Goal: Task Accomplishment & Management: Use online tool/utility

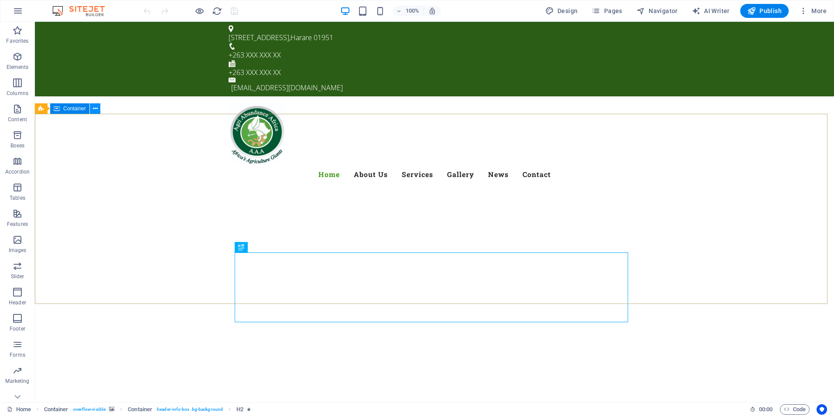
click at [94, 109] on icon at bounding box center [95, 108] width 5 height 9
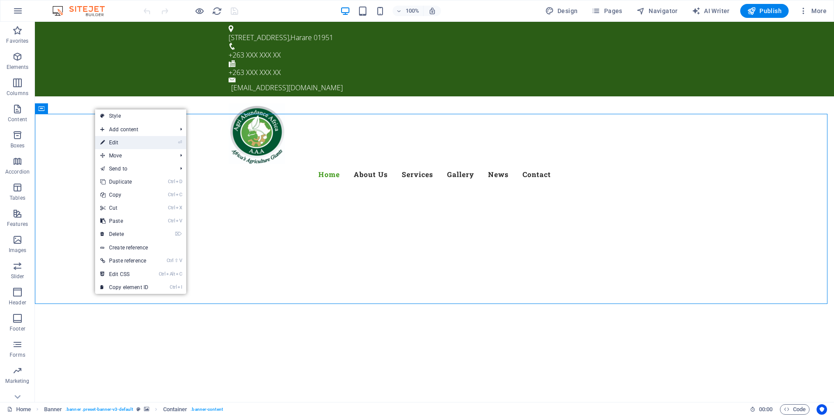
click at [121, 144] on link "⏎ Edit" at bounding box center [124, 142] width 58 height 13
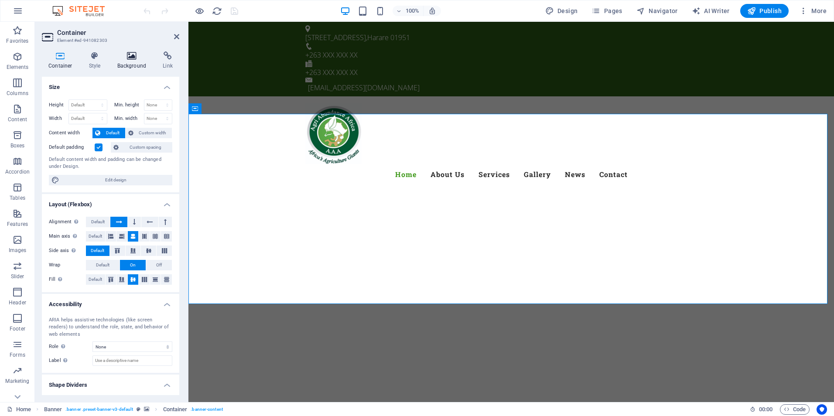
click at [131, 62] on h4 "Background" at bounding box center [134, 60] width 46 height 18
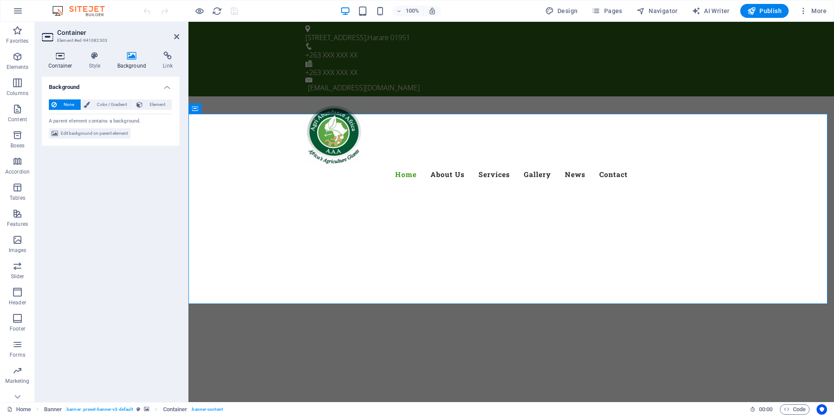
click at [64, 64] on h4 "Container" at bounding box center [62, 60] width 41 height 18
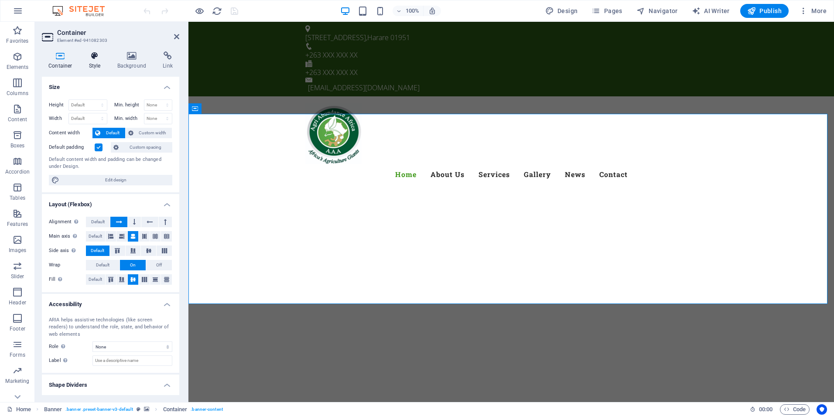
click at [90, 57] on icon at bounding box center [94, 55] width 25 height 9
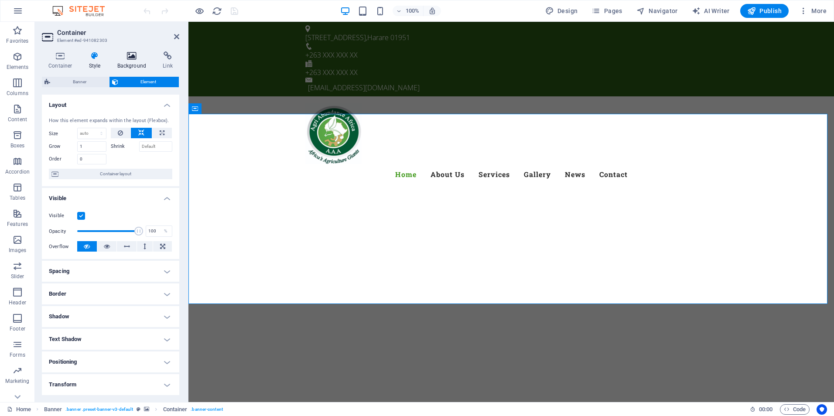
click at [129, 61] on h4 "Background" at bounding box center [134, 60] width 46 height 18
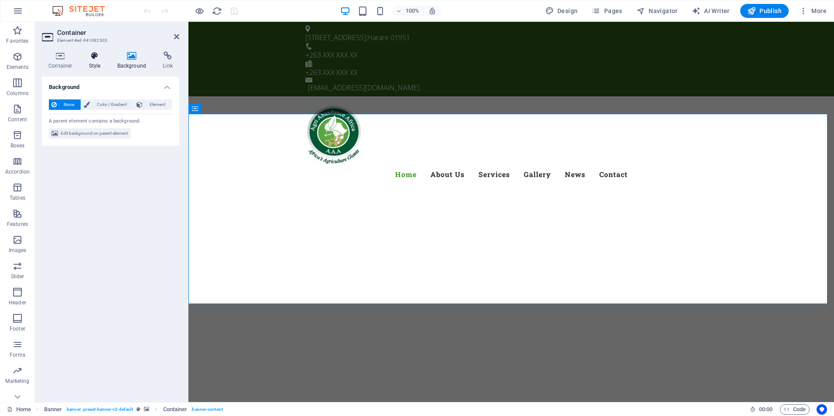
click at [99, 61] on h4 "Style" at bounding box center [96, 60] width 28 height 18
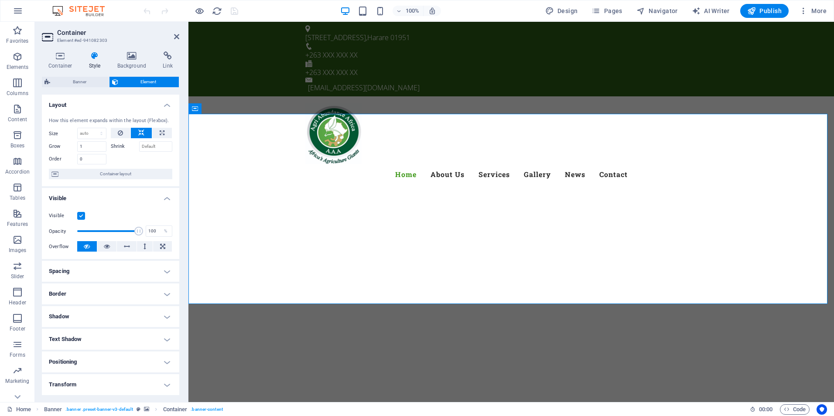
click at [82, 216] on label at bounding box center [81, 216] width 8 height 8
click at [0, 0] on input "Visible" at bounding box center [0, 0] width 0 height 0
click at [82, 216] on label at bounding box center [81, 216] width 8 height 8
click at [0, 0] on input "Visible" at bounding box center [0, 0] width 0 height 0
click at [82, 216] on label at bounding box center [81, 216] width 8 height 8
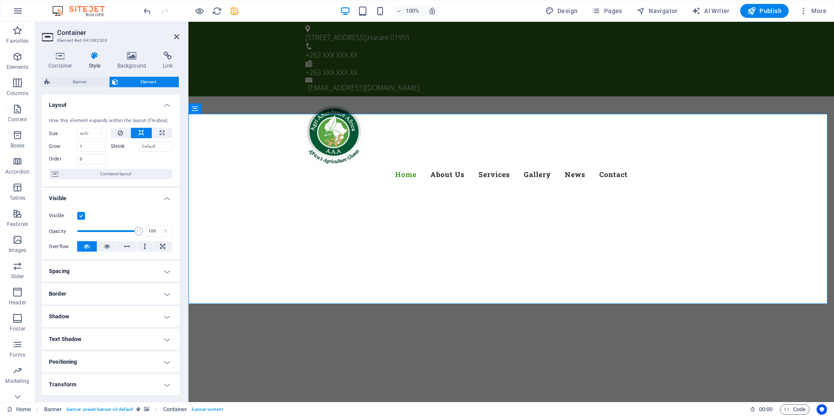
click at [0, 0] on input "Visible" at bounding box center [0, 0] width 0 height 0
click at [82, 216] on label at bounding box center [81, 216] width 8 height 8
click at [0, 0] on input "Visible" at bounding box center [0, 0] width 0 height 0
click at [82, 216] on label at bounding box center [81, 216] width 8 height 8
click at [0, 0] on input "Visible" at bounding box center [0, 0] width 0 height 0
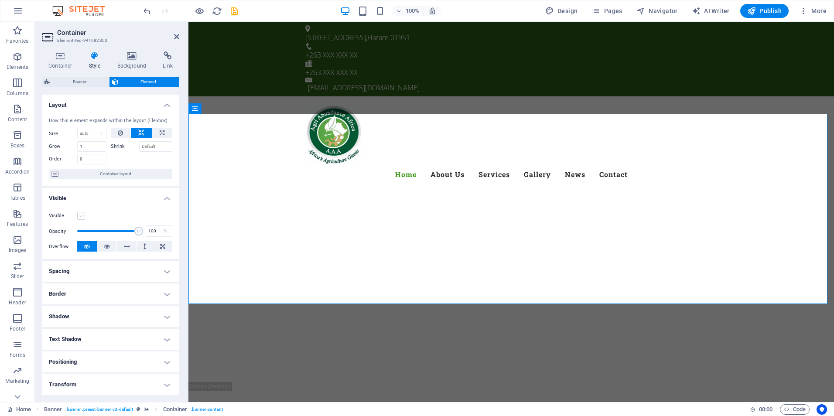
click at [82, 216] on label at bounding box center [81, 216] width 8 height 8
click at [0, 0] on input "Visible" at bounding box center [0, 0] width 0 height 0
click at [140, 63] on h4 "Background" at bounding box center [134, 60] width 46 height 18
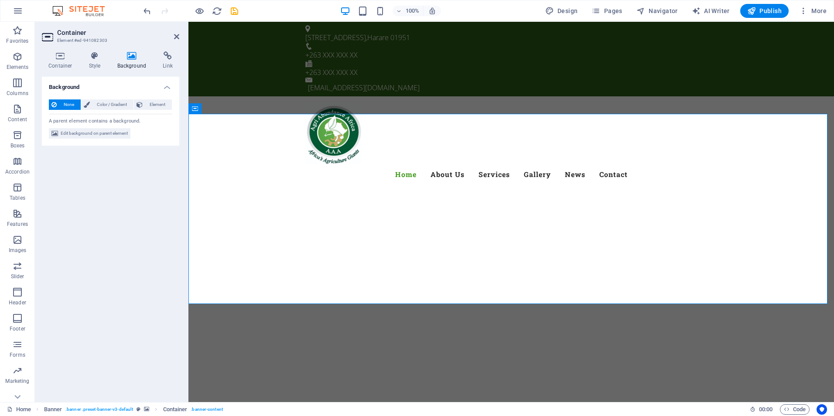
click at [181, 38] on aside "Container Element #ed-941082303 Container Style Background Link Size Height Def…" at bounding box center [112, 212] width 154 height 380
click at [178, 37] on icon at bounding box center [176, 36] width 5 height 7
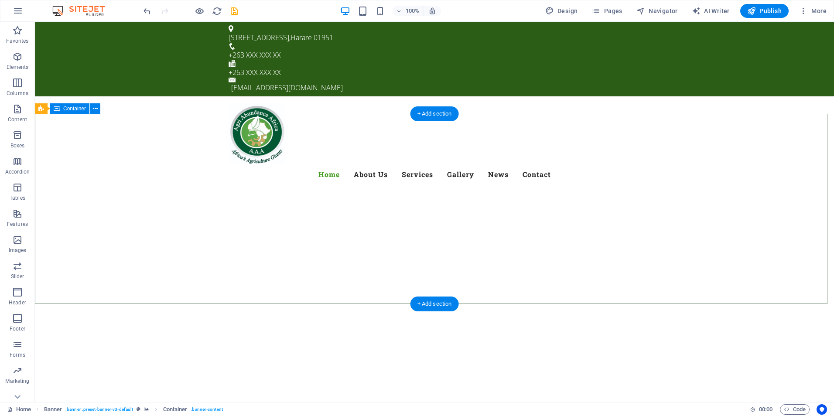
click at [181, 382] on div at bounding box center [434, 417] width 799 height 70
click at [76, 111] on icon at bounding box center [73, 108] width 5 height 9
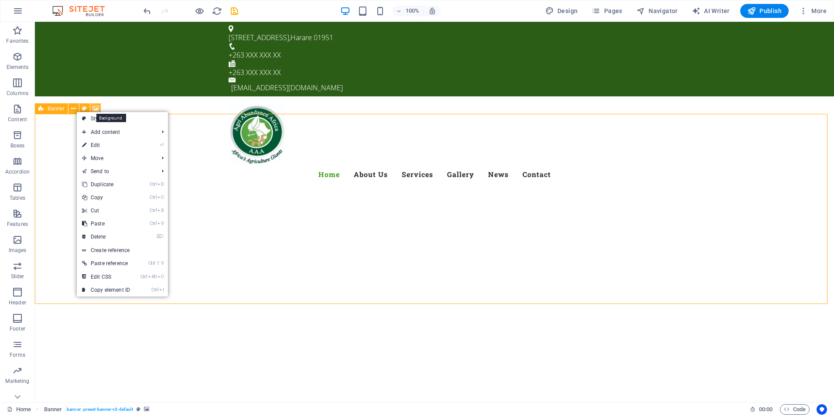
click at [99, 105] on icon at bounding box center [95, 108] width 7 height 9
select select "ms"
select select "s"
select select "progressive"
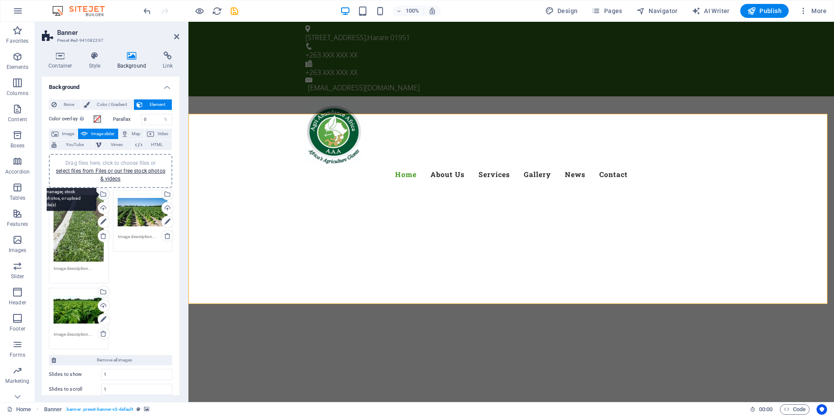
click at [105, 195] on div "Select files from the file manager, stock photos, or upload file(s)" at bounding box center [102, 194] width 13 height 13
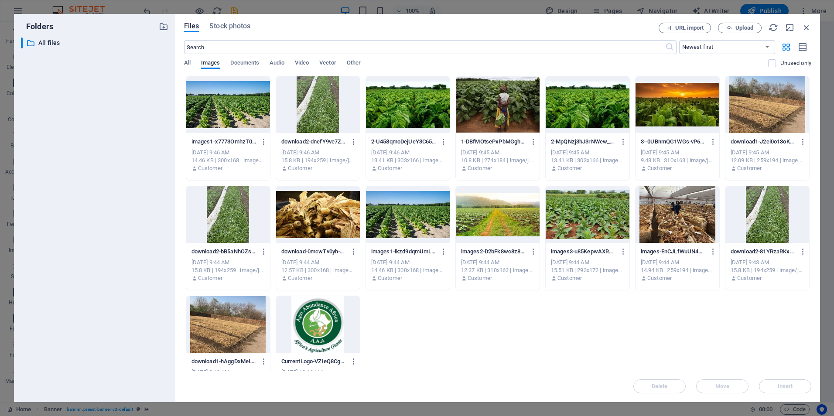
click at [438, 109] on div at bounding box center [408, 104] width 84 height 57
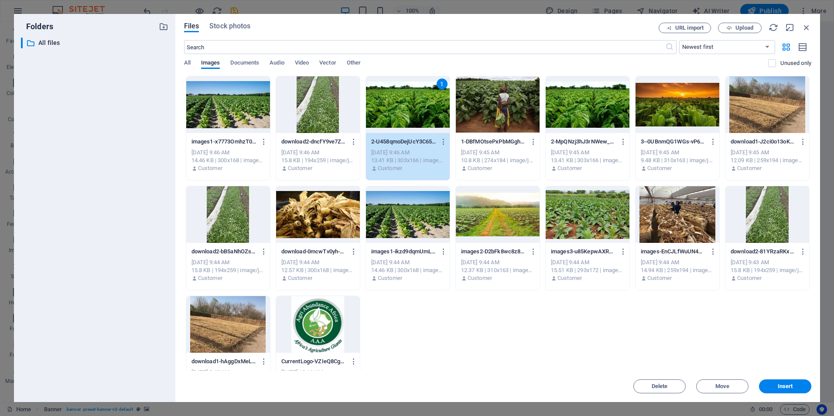
click at [234, 109] on div at bounding box center [228, 104] width 84 height 57
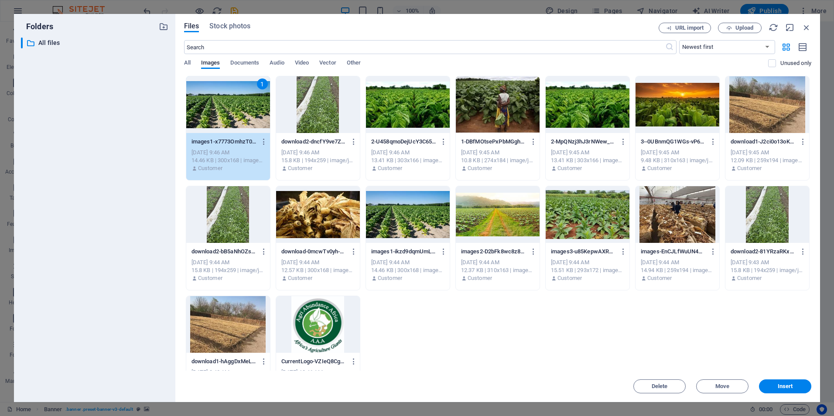
click at [315, 121] on div at bounding box center [318, 104] width 84 height 57
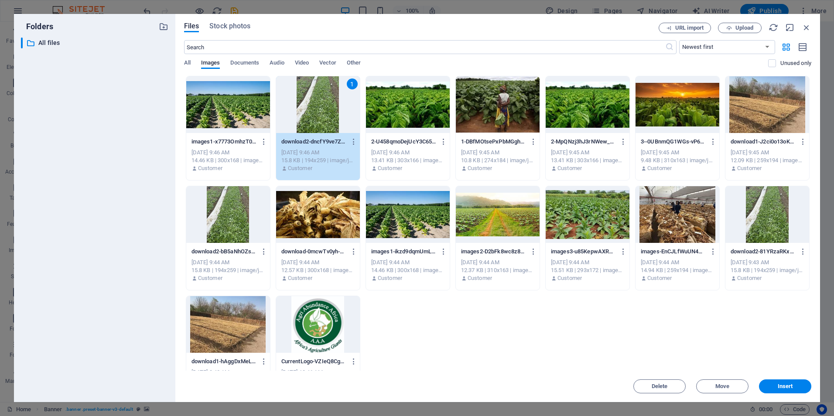
click at [235, 113] on div at bounding box center [228, 104] width 84 height 57
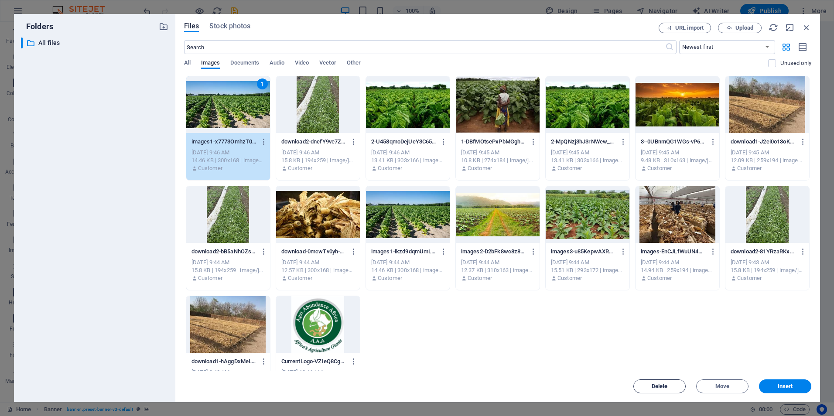
click at [666, 382] on button "Delete" at bounding box center [659, 386] width 52 height 14
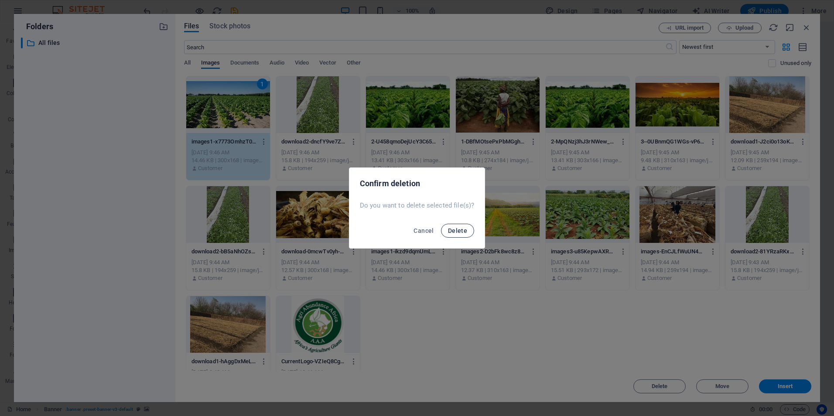
click at [467, 233] on button "Delete" at bounding box center [457, 231] width 33 height 14
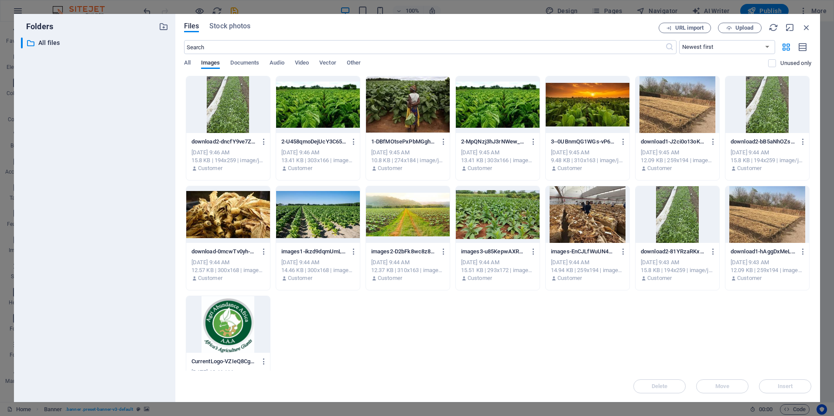
click at [223, 121] on div at bounding box center [228, 104] width 84 height 57
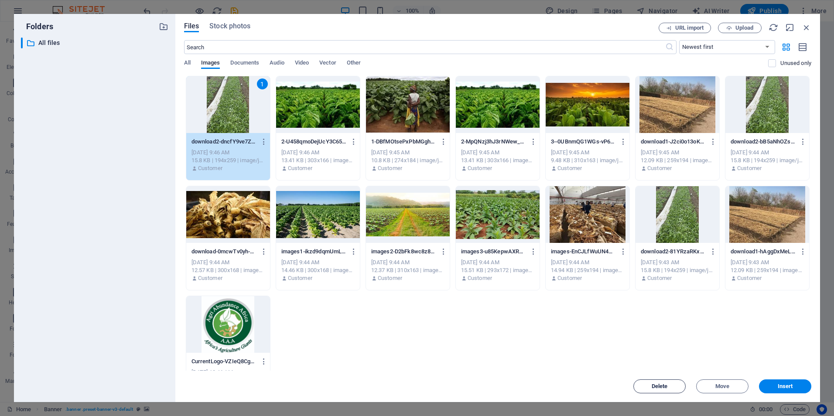
click at [671, 387] on span "Delete" at bounding box center [659, 386] width 44 height 5
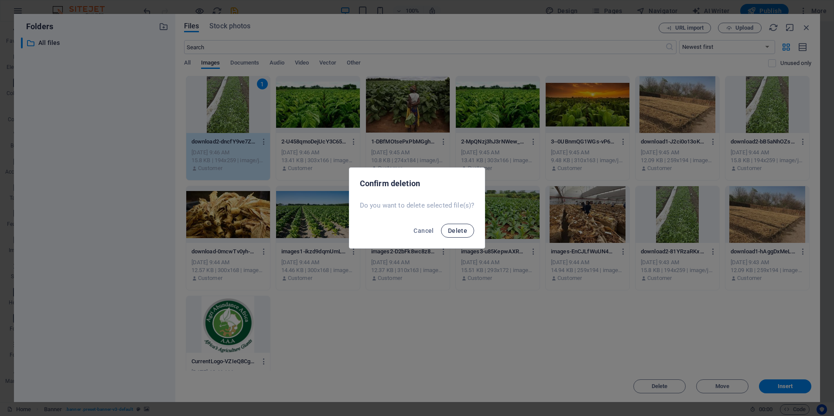
click at [455, 227] on span "Delete" at bounding box center [457, 230] width 19 height 7
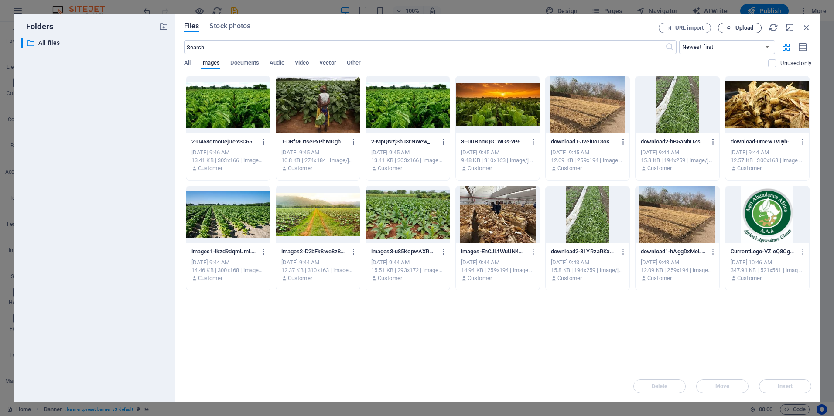
click at [751, 28] on span "Upload" at bounding box center [744, 27] width 18 height 5
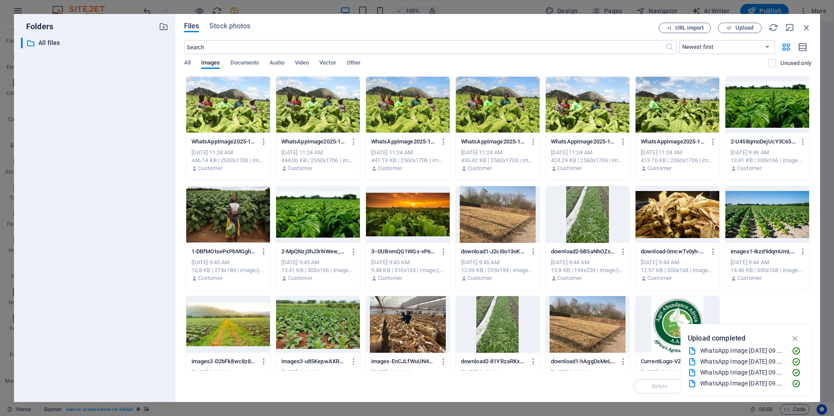
click at [765, 114] on div at bounding box center [767, 104] width 84 height 57
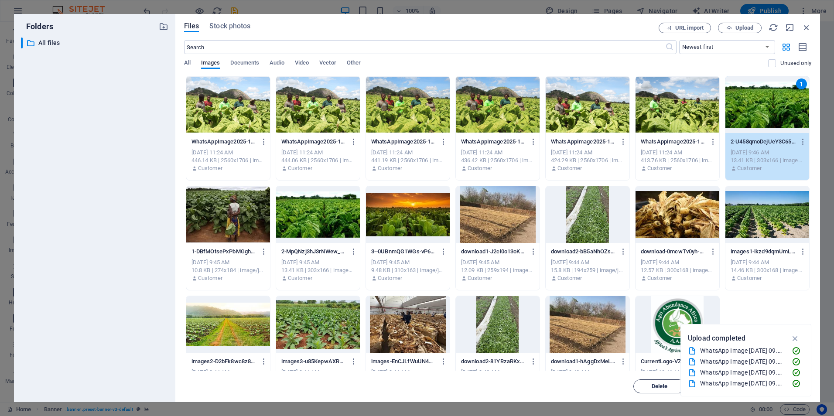
click at [661, 386] on span "Delete" at bounding box center [660, 386] width 16 height 5
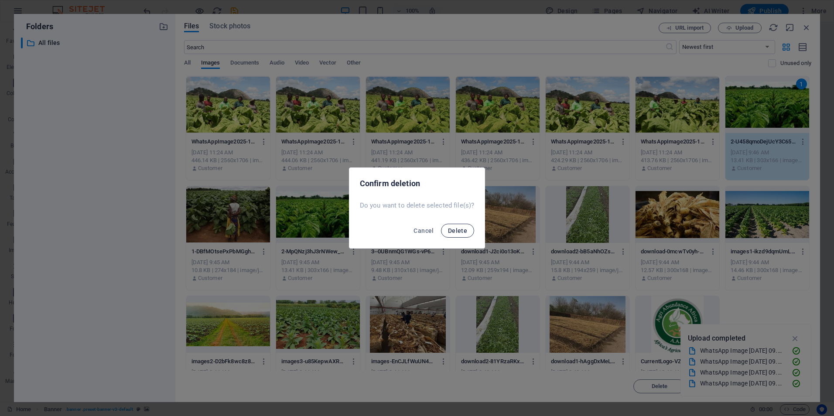
click at [461, 232] on span "Delete" at bounding box center [457, 230] width 19 height 7
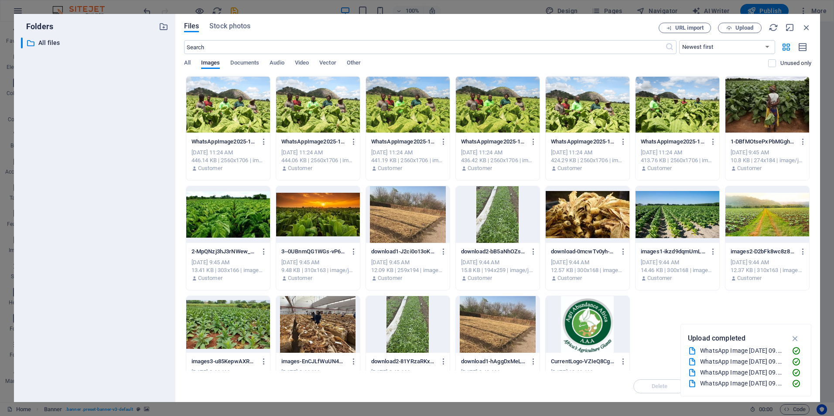
click at [242, 216] on div at bounding box center [228, 214] width 84 height 57
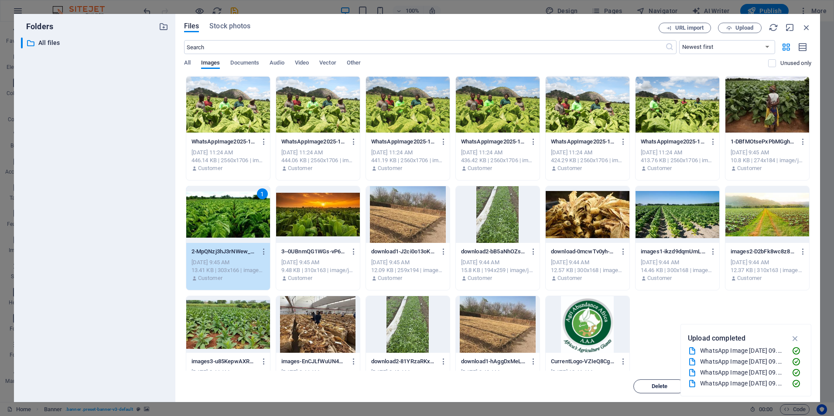
click at [664, 384] on span "Delete" at bounding box center [660, 386] width 16 height 5
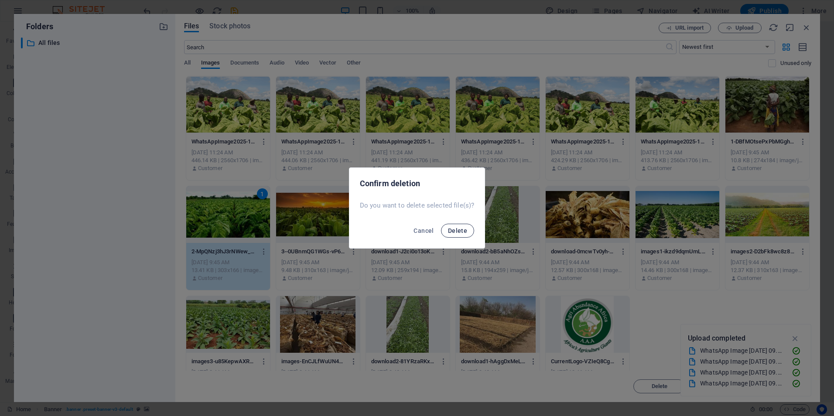
click at [460, 230] on span "Delete" at bounding box center [457, 230] width 19 height 7
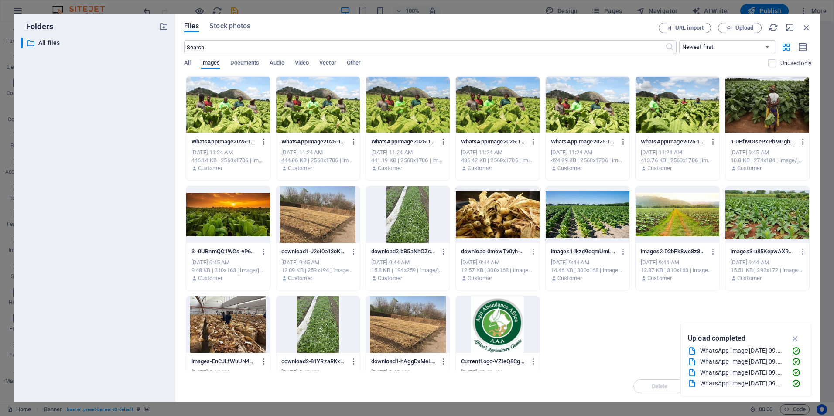
click at [387, 224] on div at bounding box center [408, 214] width 84 height 57
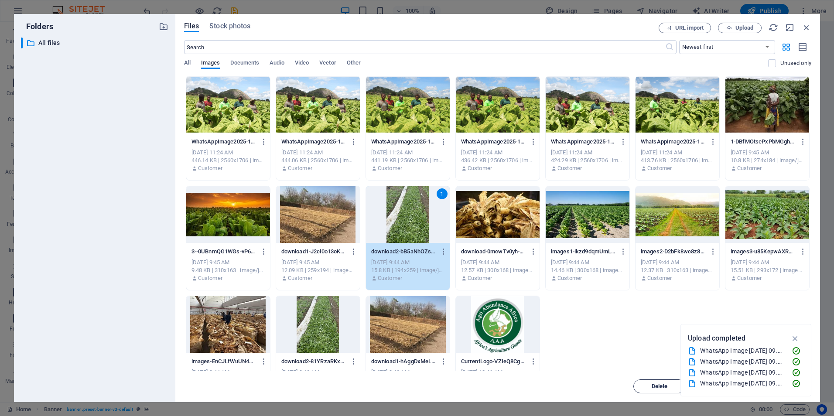
click at [663, 392] on button "Delete" at bounding box center [659, 386] width 52 height 14
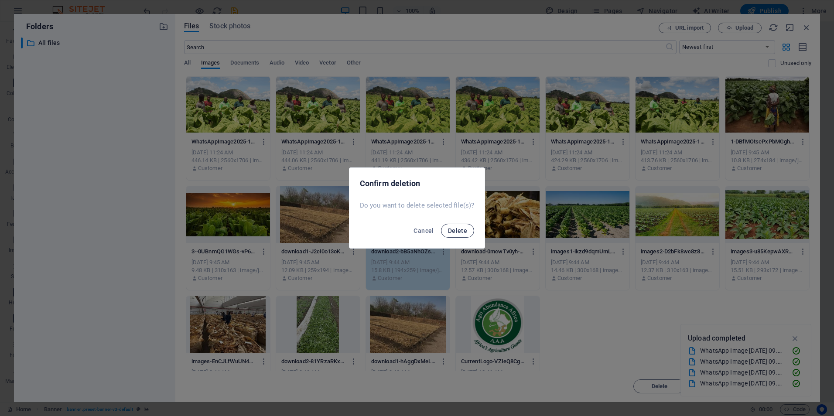
click at [466, 233] on span "Delete" at bounding box center [457, 230] width 19 height 7
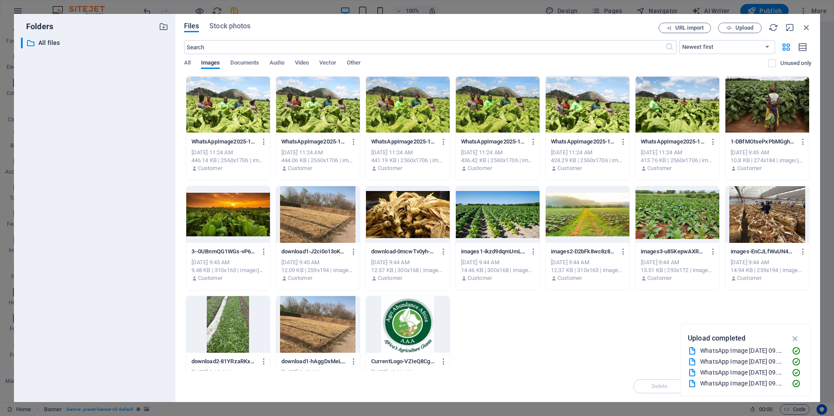
click at [435, 225] on div at bounding box center [408, 214] width 84 height 57
click at [310, 340] on div at bounding box center [318, 324] width 84 height 57
click at [658, 387] on span "Delete" at bounding box center [660, 386] width 16 height 5
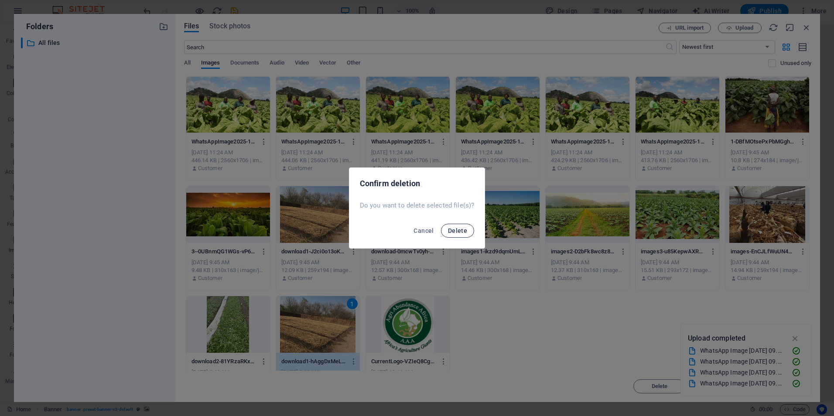
click at [457, 229] on span "Delete" at bounding box center [457, 230] width 19 height 7
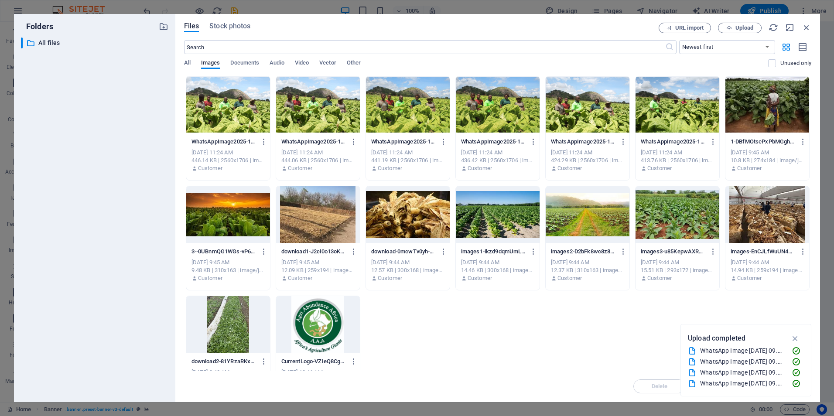
click at [221, 338] on div at bounding box center [228, 324] width 84 height 57
click at [664, 386] on span "Delete" at bounding box center [660, 386] width 16 height 5
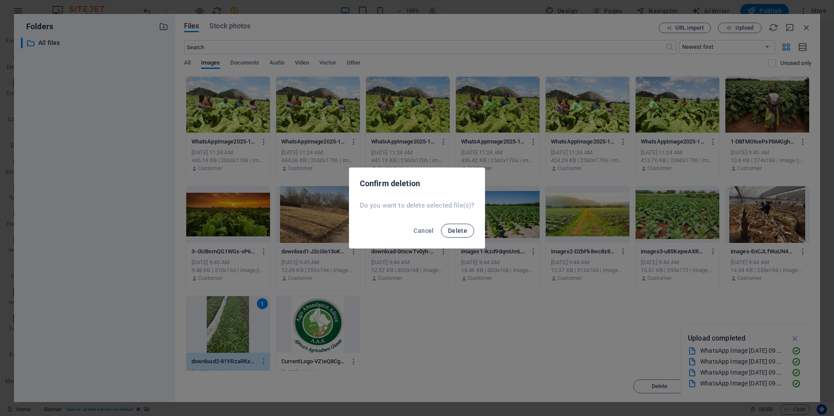
click at [460, 230] on span "Delete" at bounding box center [457, 230] width 19 height 7
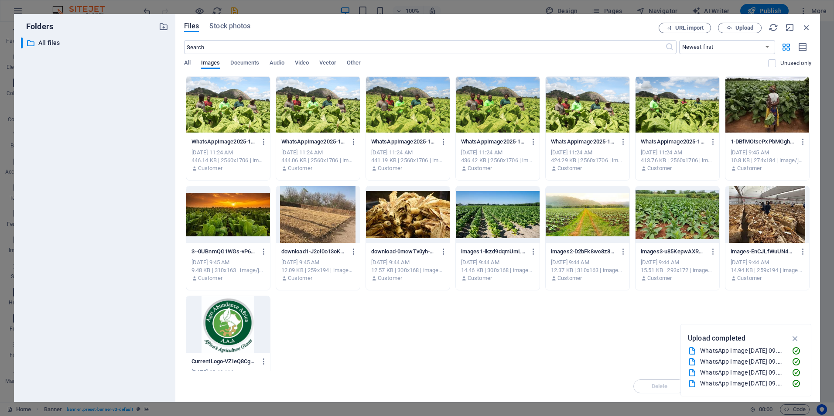
click at [569, 217] on div at bounding box center [588, 214] width 84 height 57
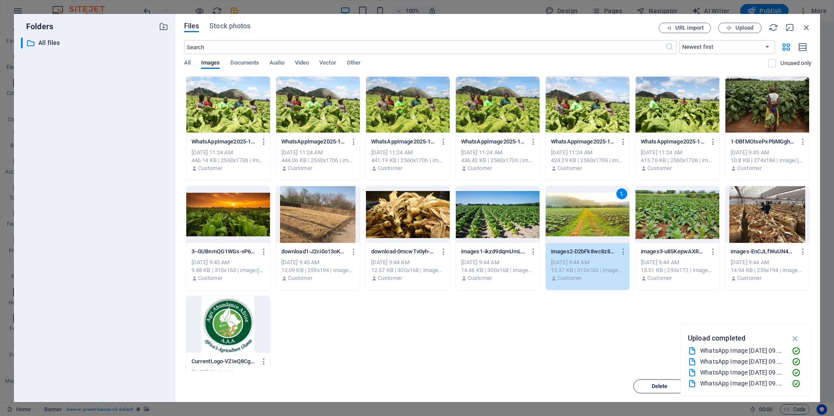
click at [665, 387] on span "Delete" at bounding box center [660, 386] width 16 height 5
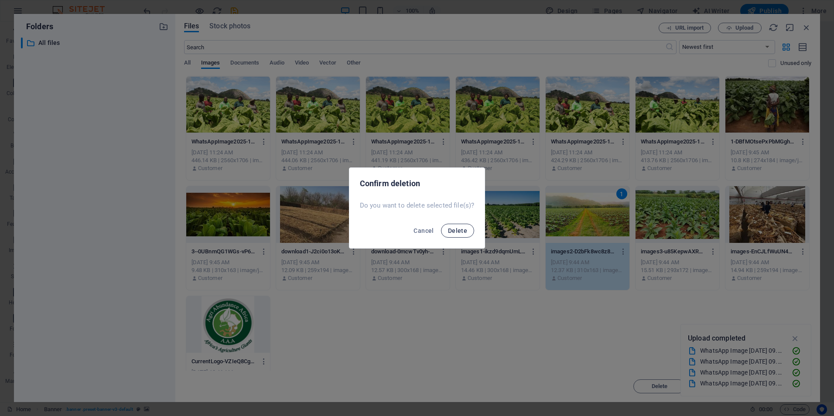
click at [462, 230] on span "Delete" at bounding box center [457, 230] width 19 height 7
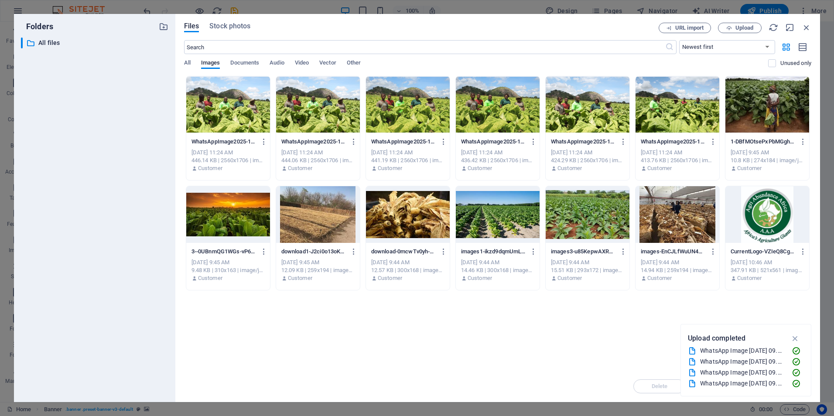
click at [327, 219] on div at bounding box center [318, 214] width 84 height 57
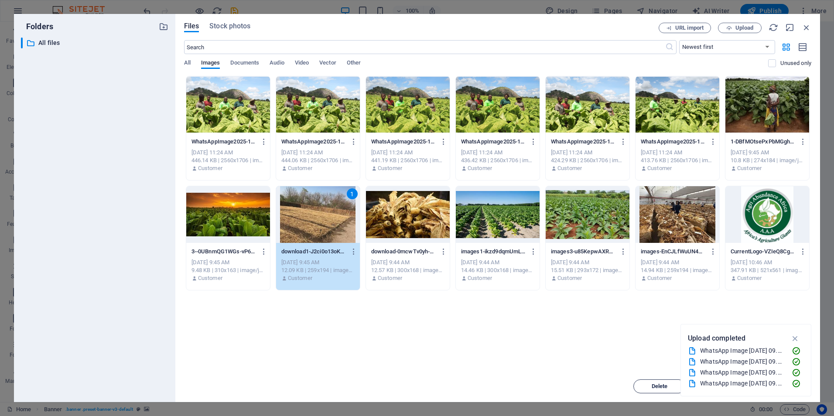
click at [651, 390] on button "Delete" at bounding box center [659, 386] width 52 height 14
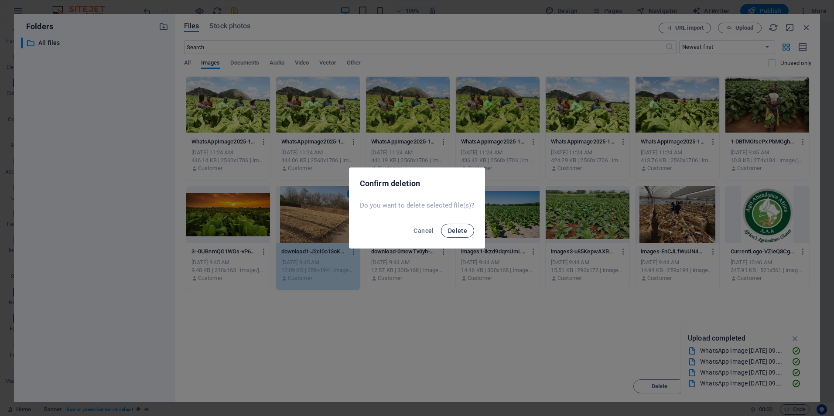
click at [463, 228] on span "Delete" at bounding box center [457, 230] width 19 height 7
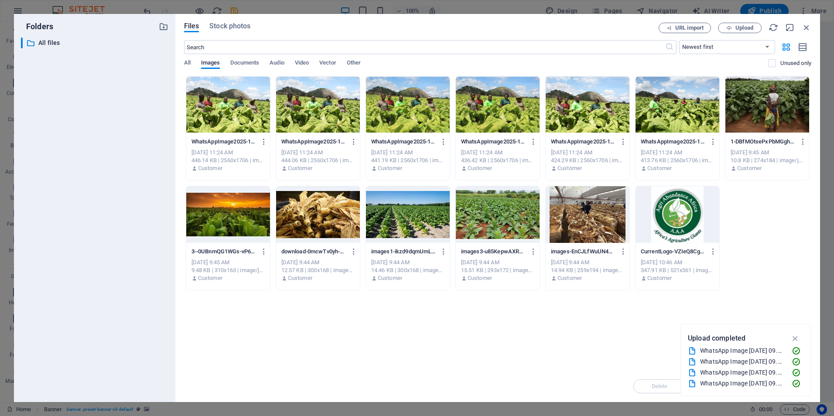
click at [776, 123] on div at bounding box center [767, 104] width 84 height 57
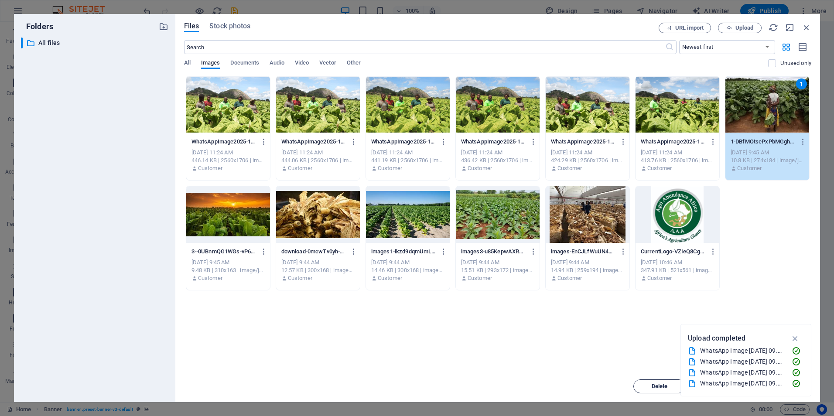
click at [654, 385] on span "Delete" at bounding box center [660, 386] width 16 height 5
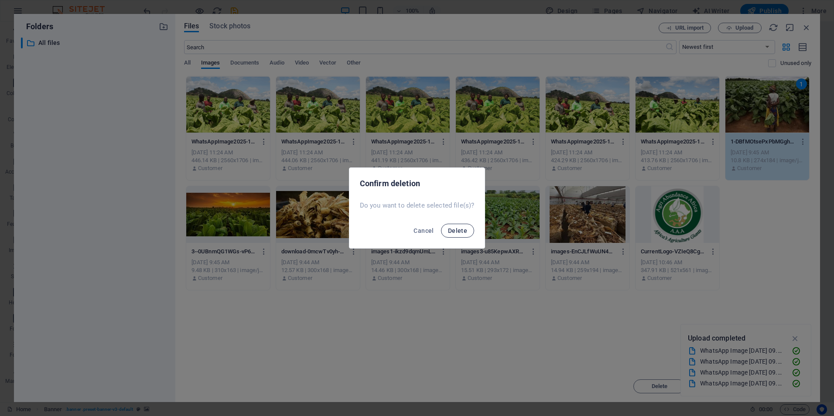
click at [457, 231] on span "Delete" at bounding box center [457, 230] width 19 height 7
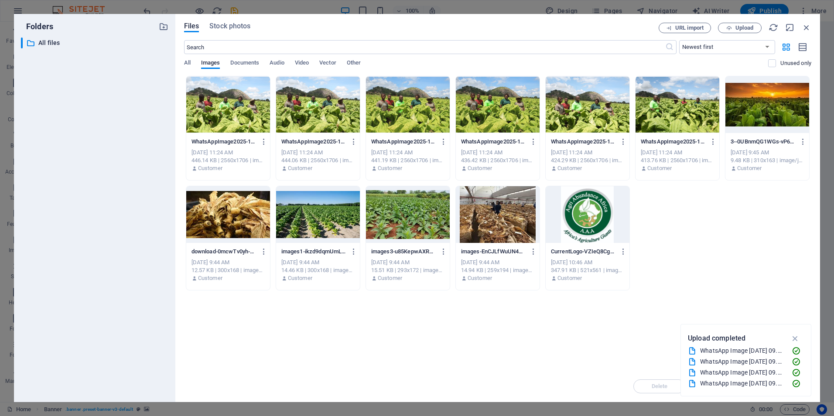
click at [499, 116] on div at bounding box center [498, 104] width 84 height 57
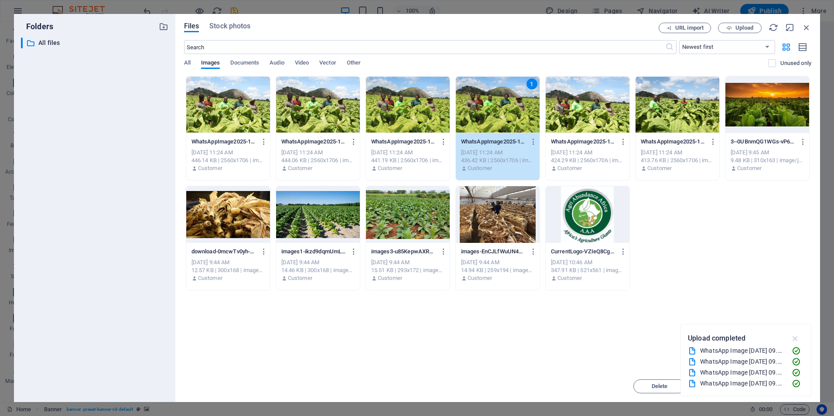
click at [799, 337] on icon "button" at bounding box center [795, 339] width 10 height 10
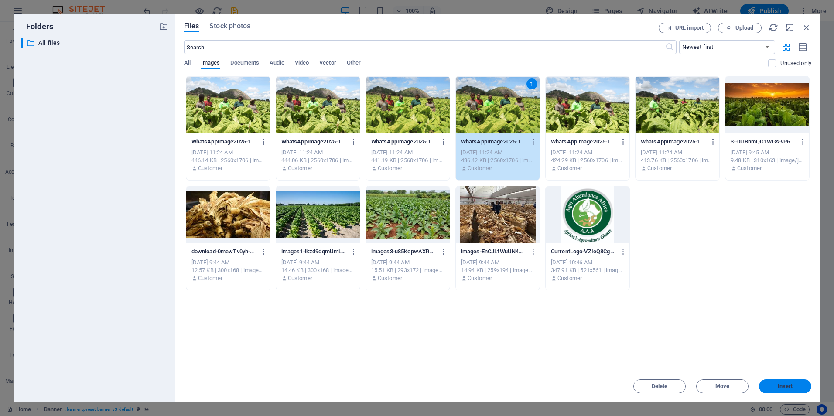
click at [782, 387] on span "Insert" at bounding box center [785, 386] width 15 height 5
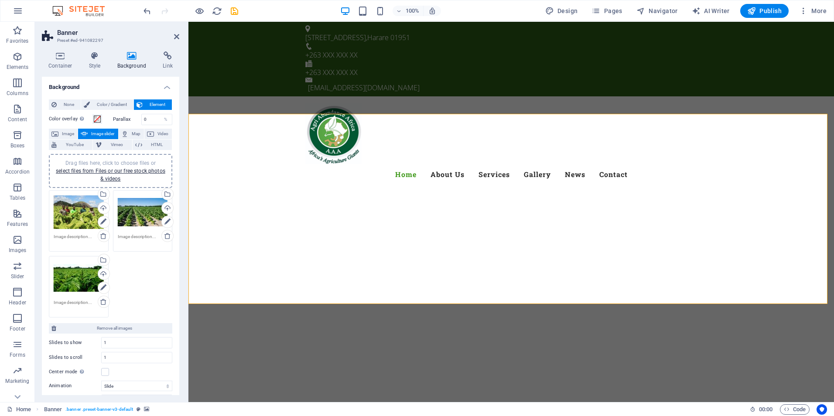
click at [77, 218] on div "Drag files here, click to choose files or select files from Files or our free s…" at bounding box center [79, 212] width 50 height 35
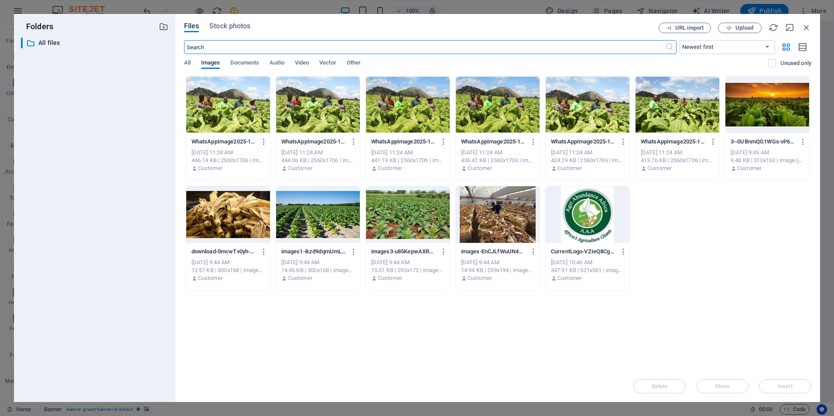
click at [685, 108] on div at bounding box center [677, 104] width 84 height 57
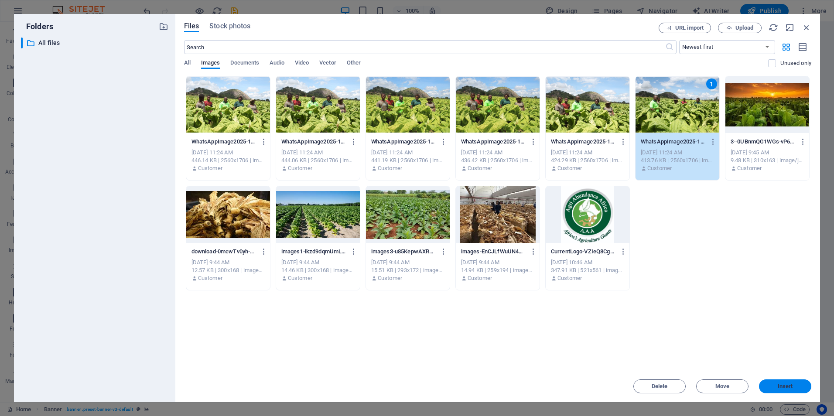
click at [790, 387] on span "Insert" at bounding box center [785, 386] width 15 height 5
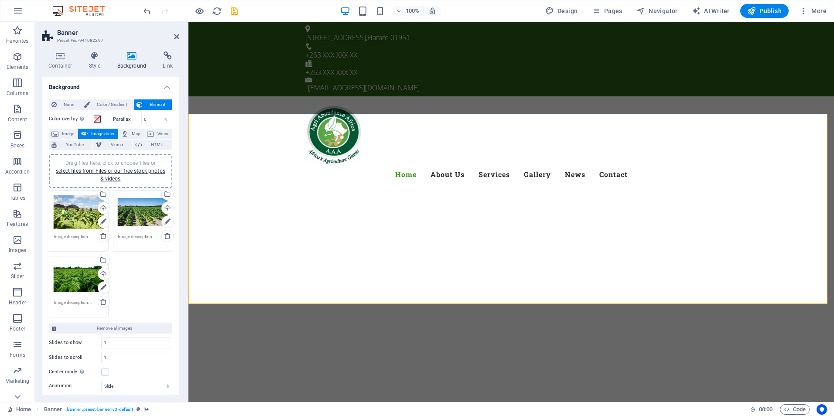
click at [138, 216] on div "Drag files here, click to choose files or select files from Files or our free s…" at bounding box center [143, 212] width 50 height 35
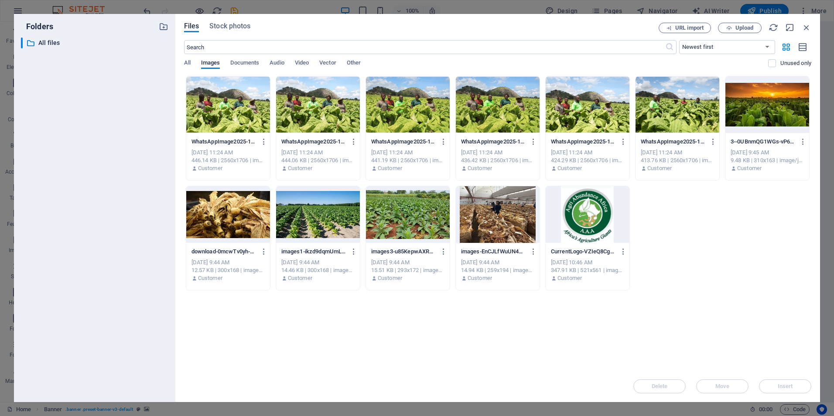
click at [480, 116] on div at bounding box center [498, 104] width 84 height 57
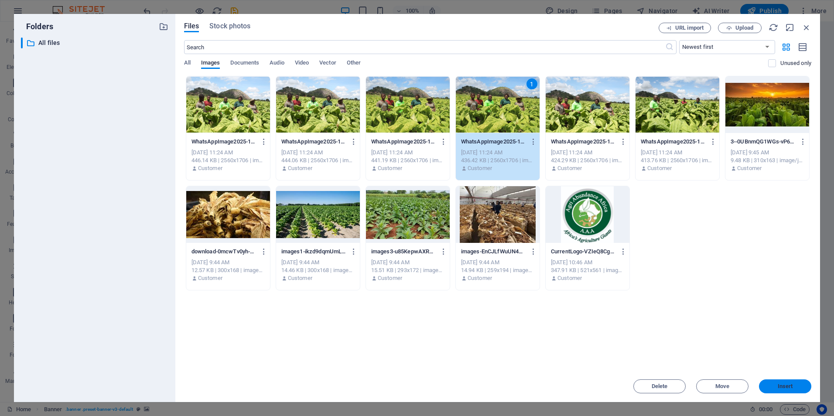
click at [787, 386] on span "Insert" at bounding box center [785, 386] width 15 height 5
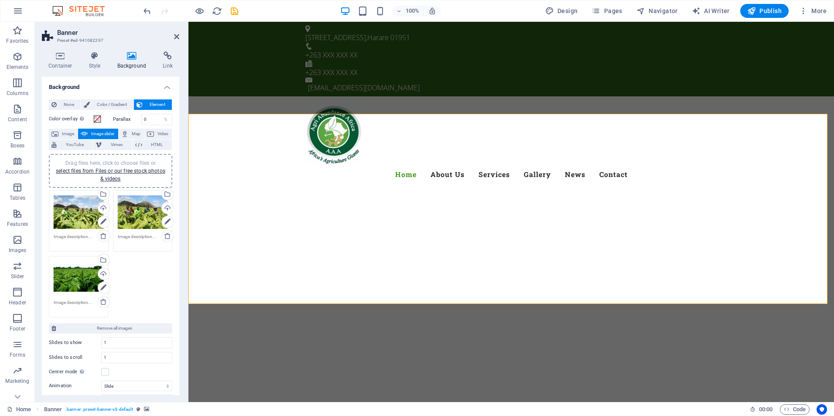
click at [71, 290] on div "Drag files here, click to choose files or select files from Files or our free s…" at bounding box center [79, 278] width 50 height 35
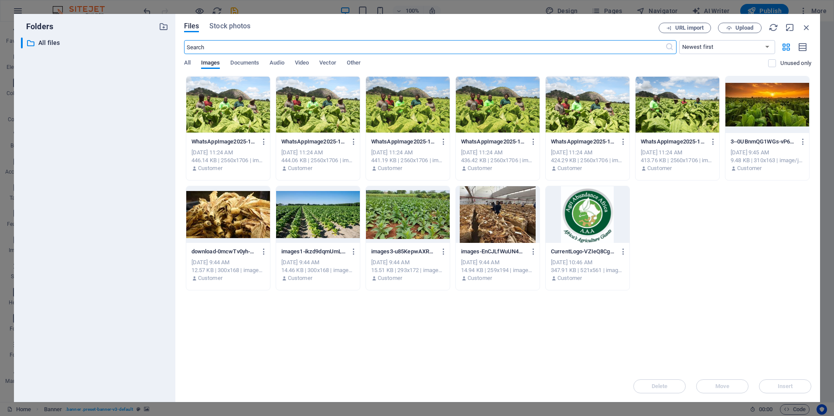
click at [237, 106] on div at bounding box center [228, 104] width 84 height 57
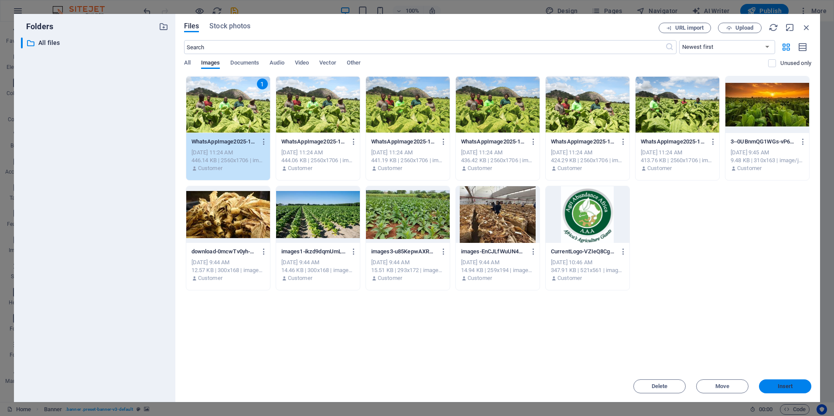
click at [772, 384] on span "Insert" at bounding box center [784, 386] width 45 height 5
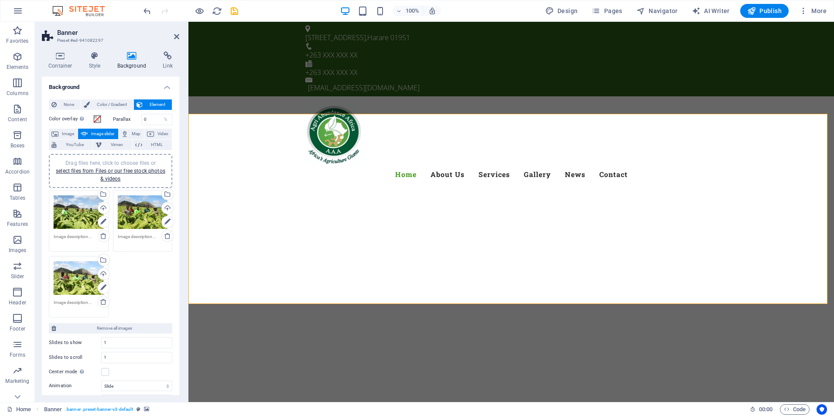
click at [80, 222] on div "Drag files here, click to choose files or select files from Files or our free s…" at bounding box center [79, 212] width 50 height 35
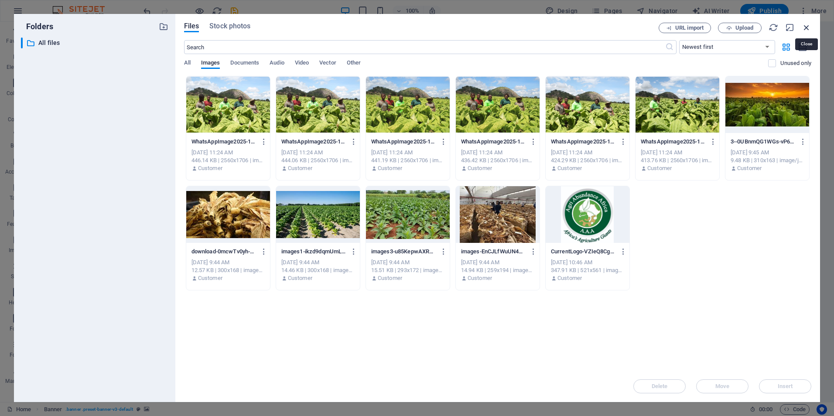
click at [805, 27] on icon "button" at bounding box center [807, 28] width 10 height 10
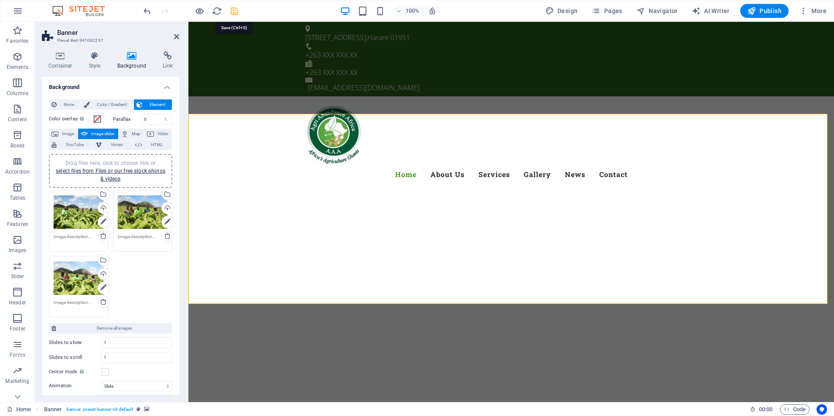
click at [235, 12] on icon "save" at bounding box center [234, 11] width 10 height 10
checkbox input "false"
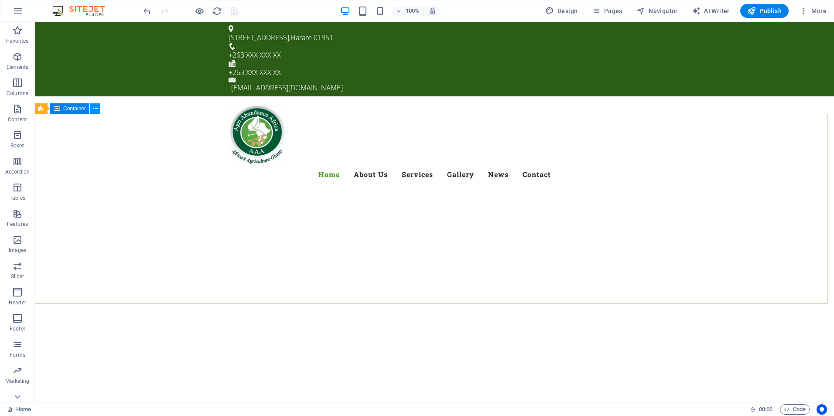
click at [97, 113] on icon at bounding box center [95, 108] width 5 height 9
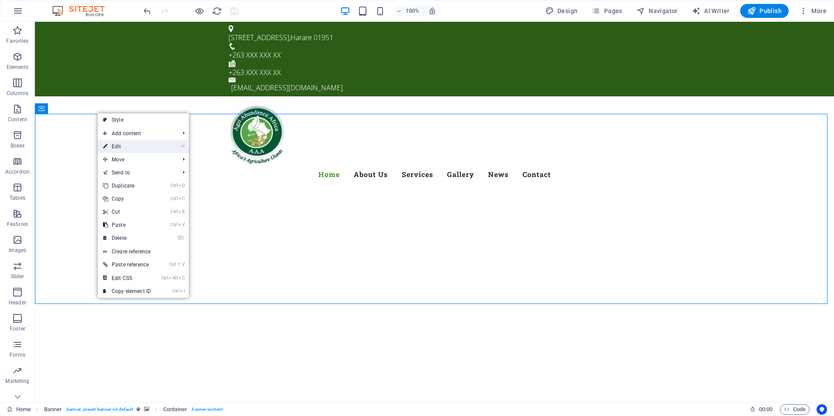
click at [126, 147] on link "⏎ Edit" at bounding box center [127, 146] width 58 height 13
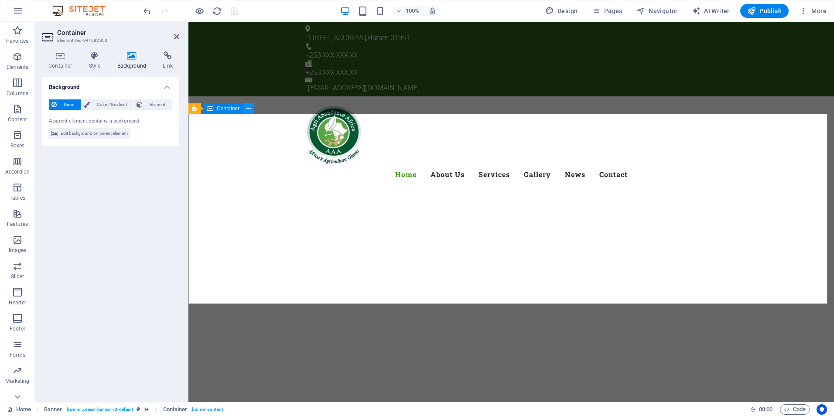
click at [250, 109] on icon at bounding box center [248, 108] width 5 height 9
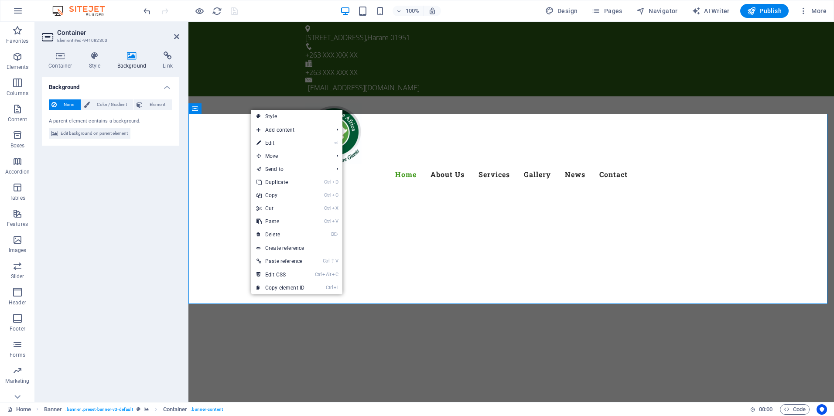
click at [160, 234] on div "Background None Color / Gradient Element Stretch background to full-width Color…" at bounding box center [110, 236] width 137 height 318
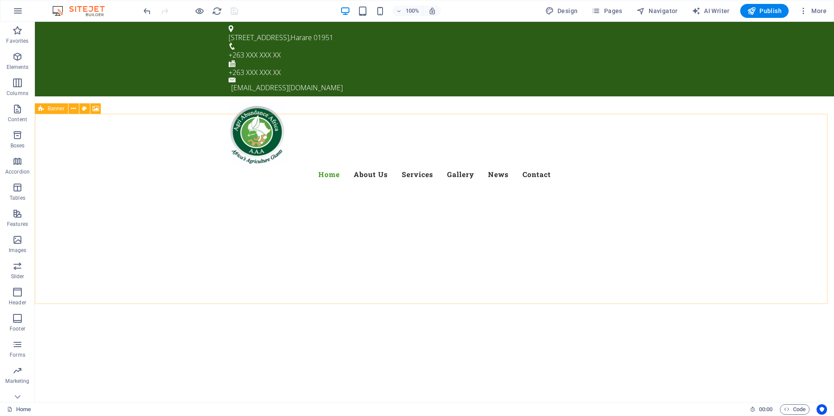
click at [59, 109] on span "Banner" at bounding box center [56, 108] width 17 height 5
click at [75, 109] on icon at bounding box center [73, 108] width 5 height 9
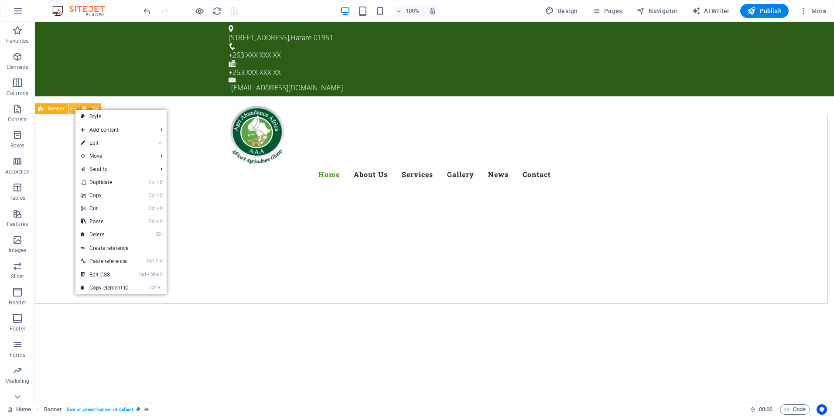
click at [75, 109] on icon at bounding box center [73, 108] width 5 height 9
click at [95, 105] on icon at bounding box center [95, 108] width 7 height 9
select select "ms"
select select "s"
select select "progressive"
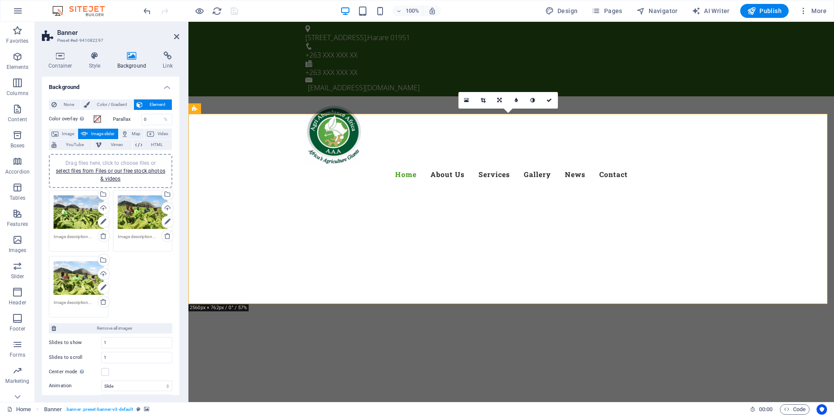
drag, startPoint x: 79, startPoint y: 215, endPoint x: 73, endPoint y: 208, distance: 8.6
click at [73, 208] on div "Drag files here, click to choose files or select files from Files or our free s…" at bounding box center [79, 212] width 50 height 35
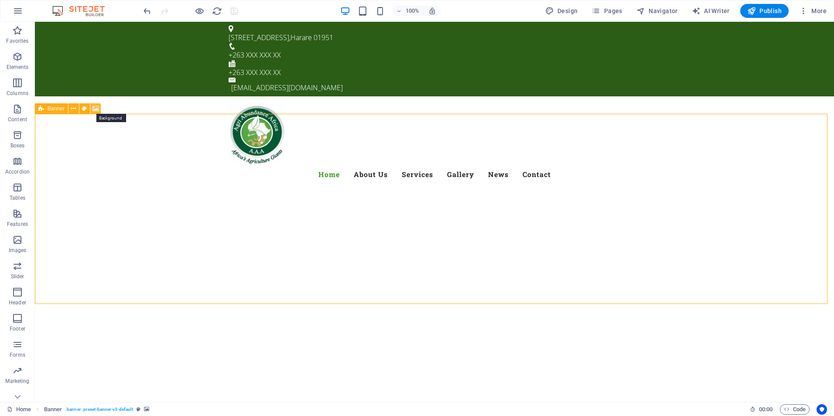
click at [94, 107] on icon at bounding box center [95, 108] width 7 height 9
select select "ms"
select select "s"
select select "progressive"
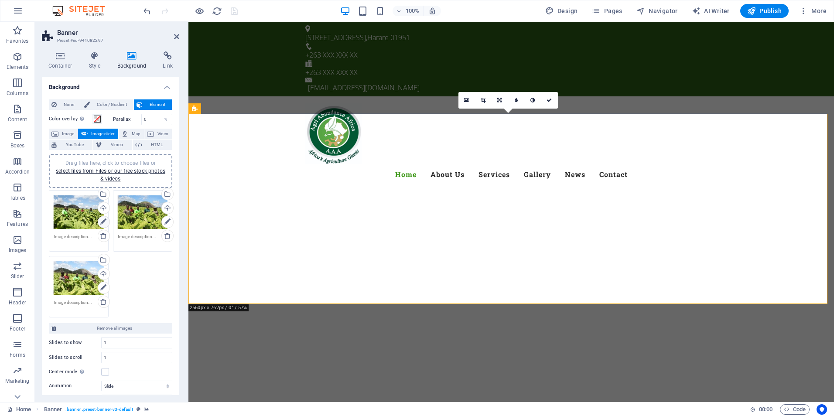
click at [103, 220] on icon at bounding box center [103, 222] width 6 height 10
click at [67, 132] on span "Image" at bounding box center [68, 134] width 14 height 10
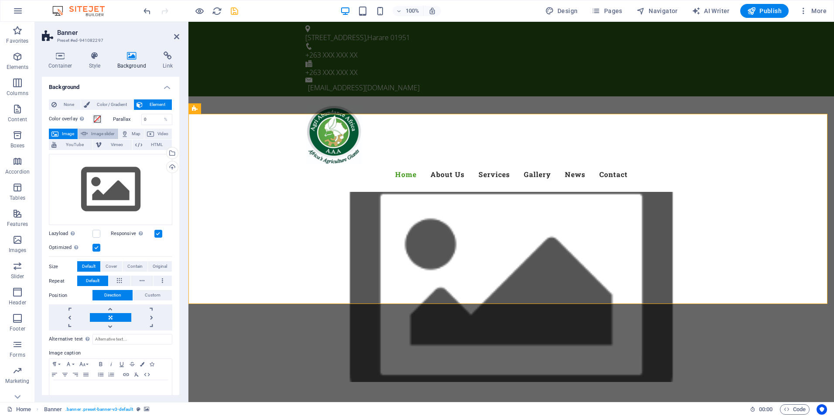
click at [93, 130] on span "Image slider" at bounding box center [102, 134] width 25 height 10
select select "ms"
select select "s"
select select "progressive"
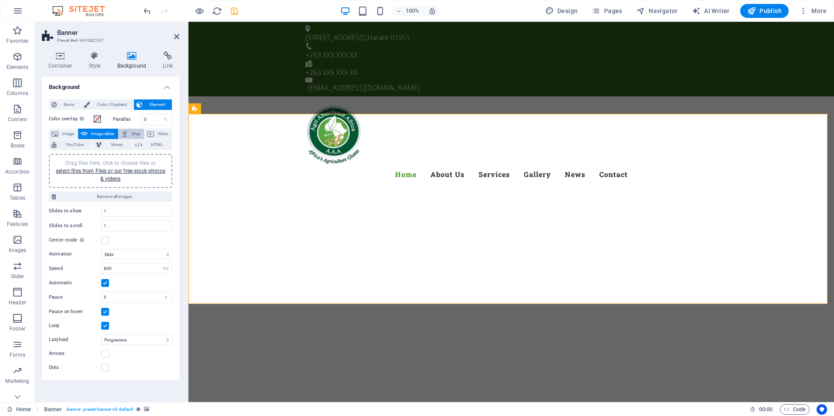
click at [136, 135] on span "Map" at bounding box center [136, 134] width 10 height 10
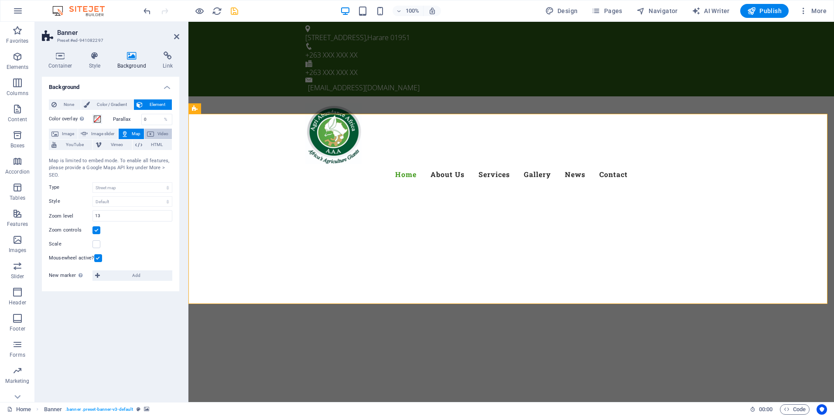
click at [160, 133] on span "Video" at bounding box center [163, 134] width 13 height 10
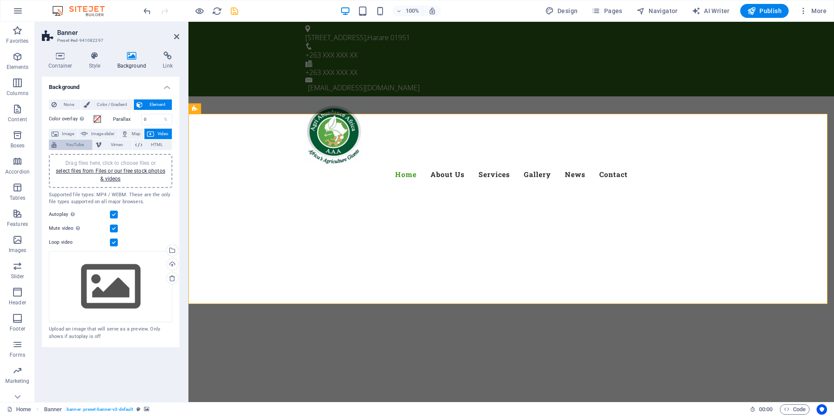
click at [79, 147] on span "YouTube" at bounding box center [74, 145] width 31 height 10
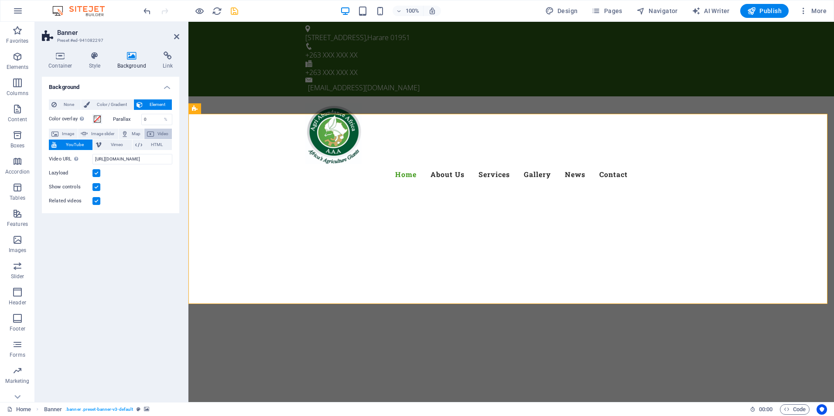
click at [162, 133] on span "Video" at bounding box center [163, 134] width 13 height 10
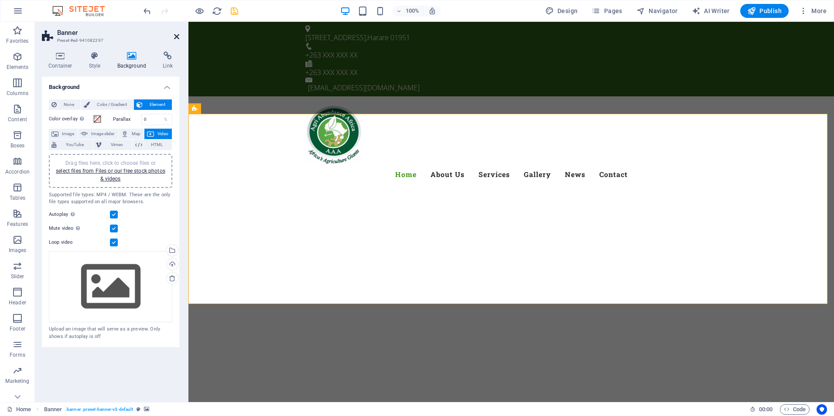
click at [176, 37] on icon at bounding box center [176, 36] width 5 height 7
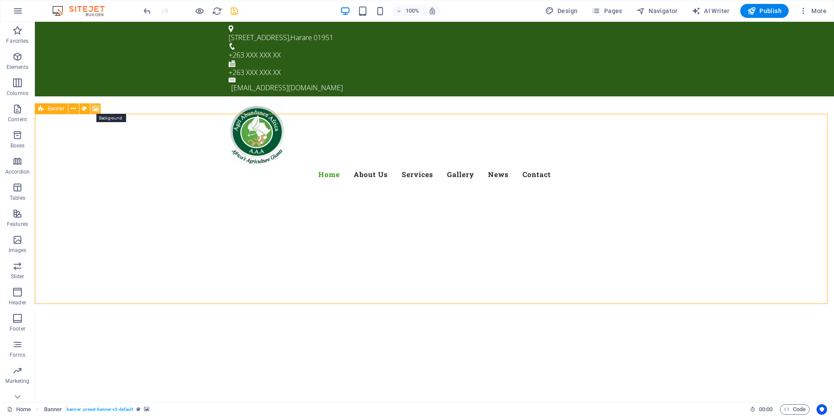
click at [96, 110] on icon at bounding box center [95, 108] width 7 height 9
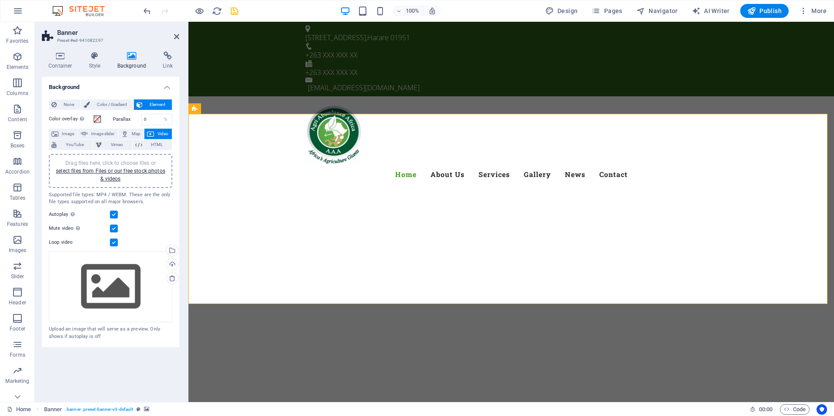
click at [135, 68] on h4 "Background" at bounding box center [134, 60] width 46 height 18
click at [178, 39] on icon at bounding box center [176, 36] width 5 height 7
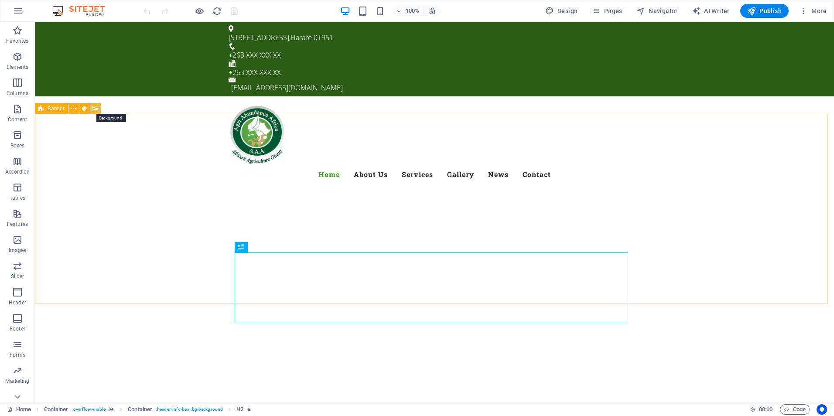
click at [95, 109] on icon at bounding box center [95, 108] width 7 height 9
select select "ms"
select select "s"
select select "progressive"
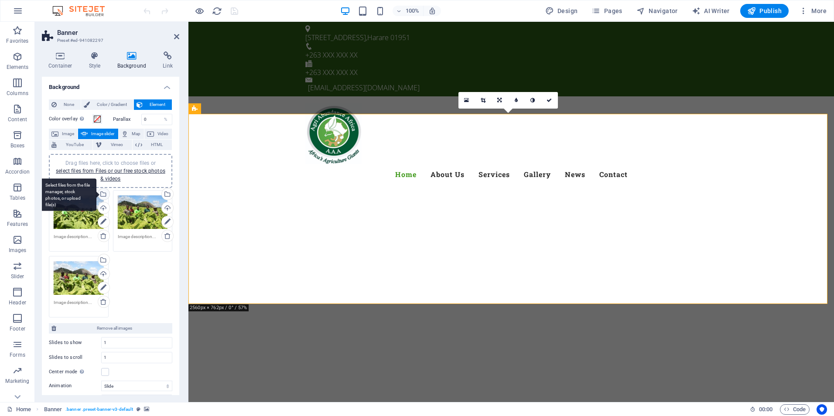
click at [104, 195] on div "Select files from the file manager, stock photos, or upload file(s)" at bounding box center [102, 194] width 13 height 13
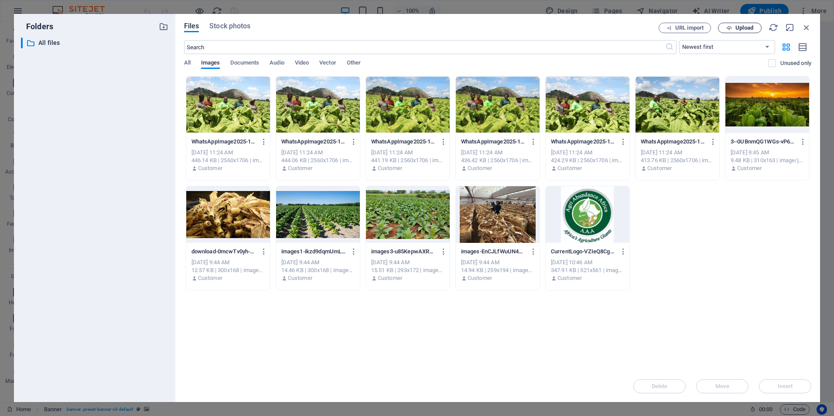
click at [751, 28] on span "Upload" at bounding box center [744, 27] width 18 height 5
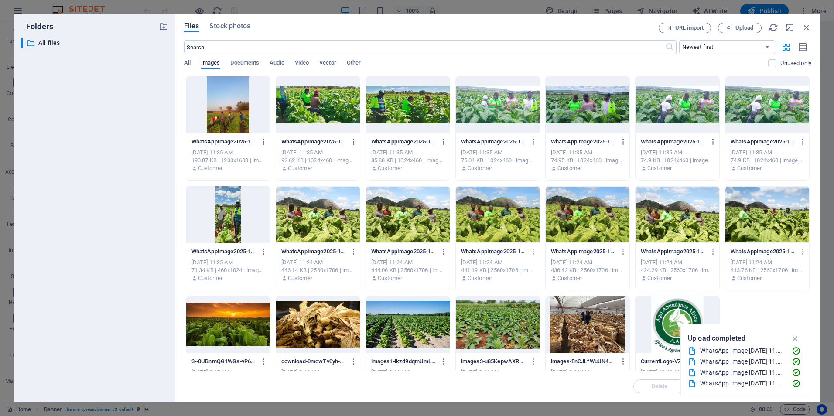
click at [231, 101] on div at bounding box center [228, 104] width 84 height 57
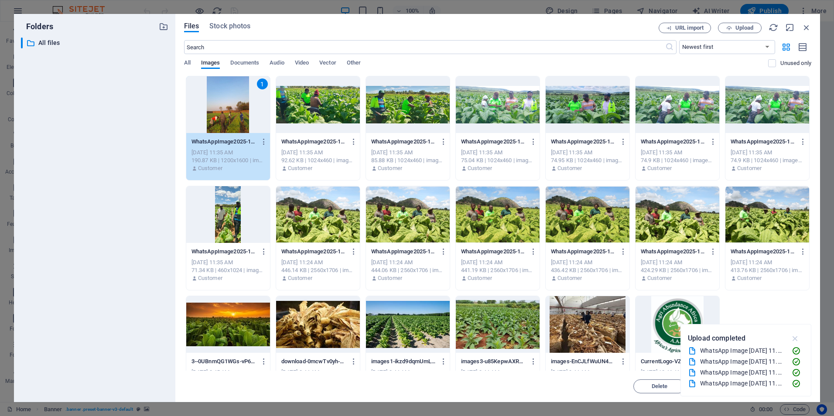
click at [796, 337] on icon "button" at bounding box center [795, 339] width 10 height 10
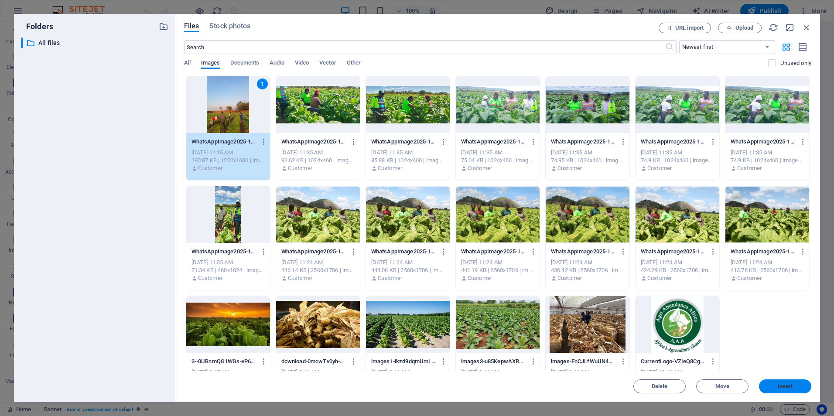
click at [778, 386] on span "Insert" at bounding box center [785, 386] width 15 height 5
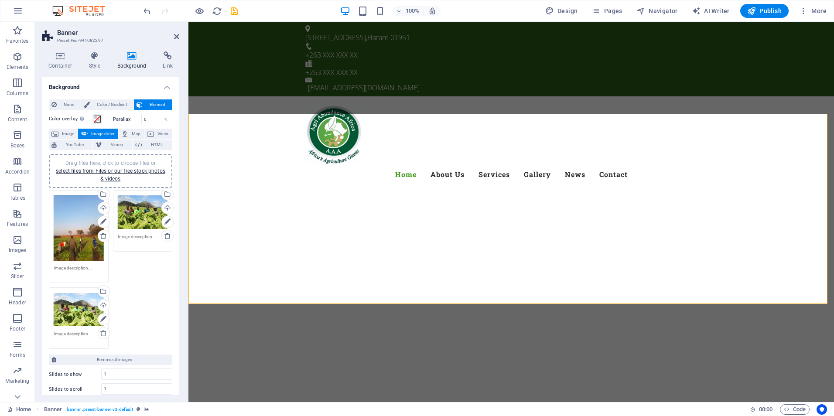
click at [136, 215] on div "Drag files here, click to choose files or select files from Files or our free s…" at bounding box center [143, 212] width 50 height 35
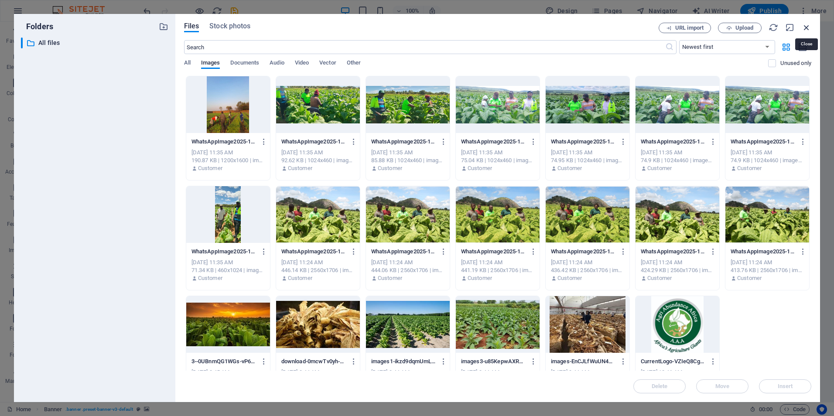
click at [805, 28] on icon "button" at bounding box center [807, 28] width 10 height 10
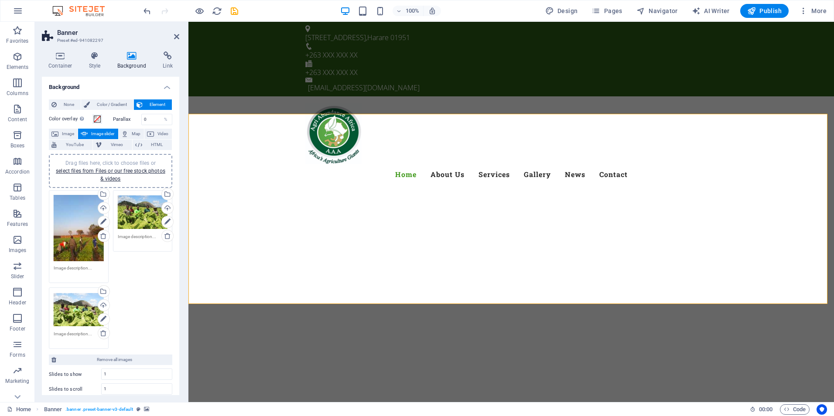
drag, startPoint x: 78, startPoint y: 225, endPoint x: 149, endPoint y: 290, distance: 95.7
click at [149, 290] on div "Drag files here, click to choose files or select files from Files or our free s…" at bounding box center [111, 269] width 128 height 163
click at [79, 236] on div "Drag files here, click to choose files or select files from Files or our free s…" at bounding box center [79, 228] width 50 height 66
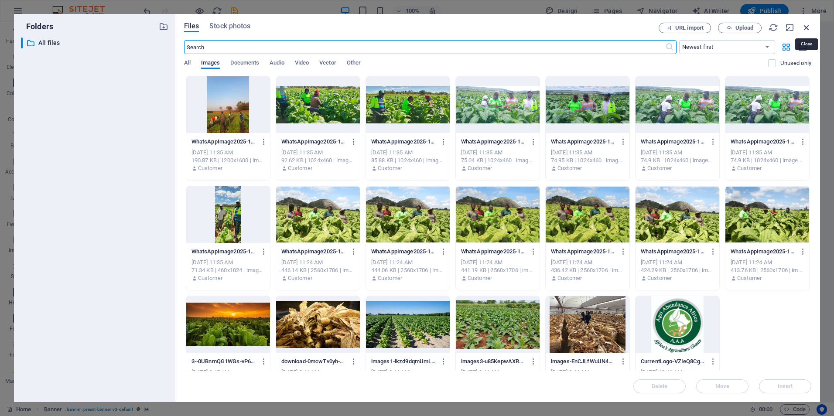
click at [806, 27] on icon "button" at bounding box center [807, 28] width 10 height 10
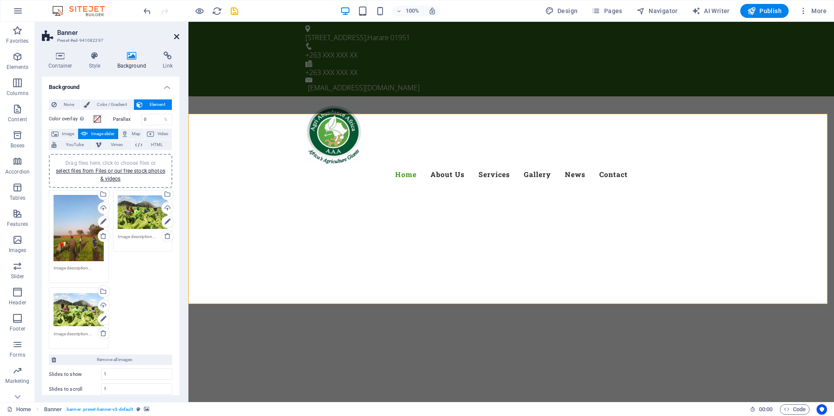
click at [177, 37] on icon at bounding box center [176, 36] width 5 height 7
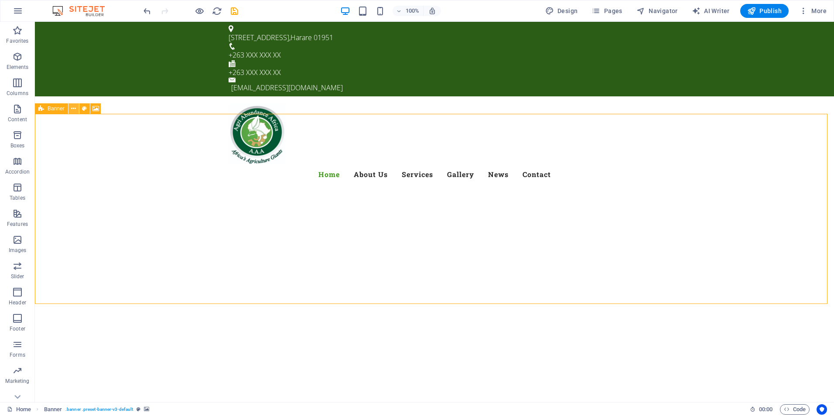
click at [77, 107] on button at bounding box center [73, 108] width 10 height 10
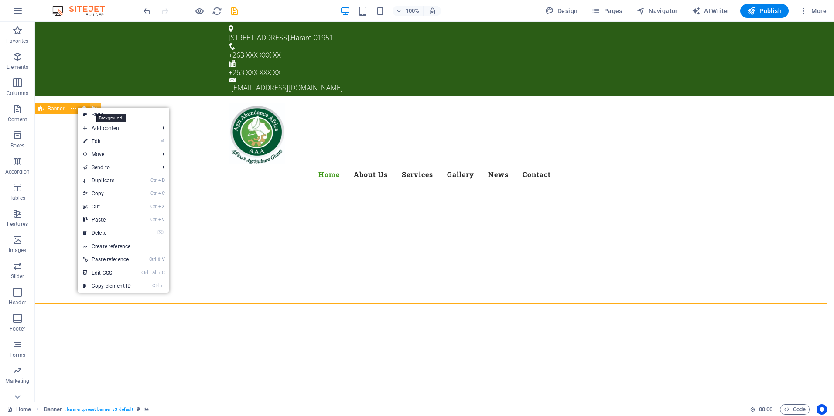
click at [97, 106] on icon at bounding box center [95, 108] width 7 height 9
select select "ms"
select select "s"
select select "progressive"
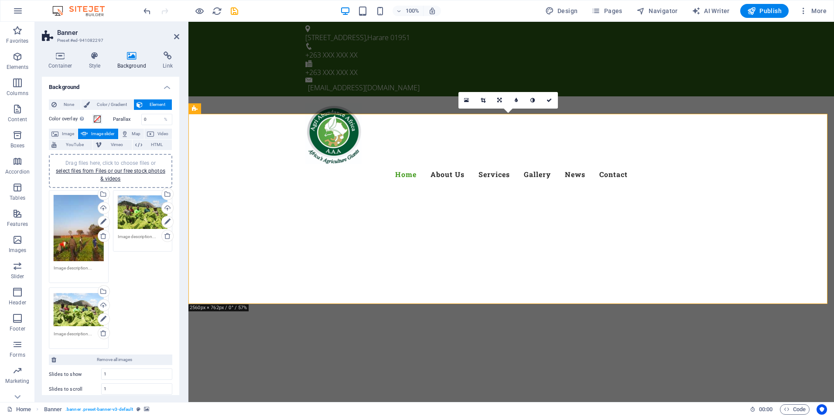
click at [73, 227] on div "Drag files here, click to choose files or select files from Files or our free s…" at bounding box center [79, 228] width 50 height 66
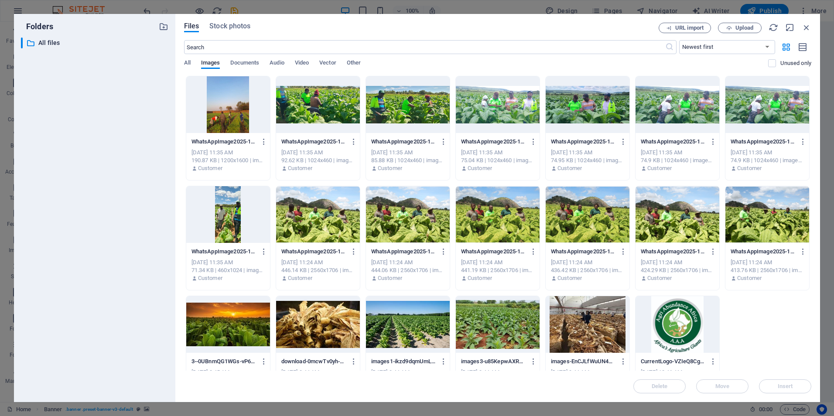
click at [217, 109] on div at bounding box center [228, 104] width 84 height 57
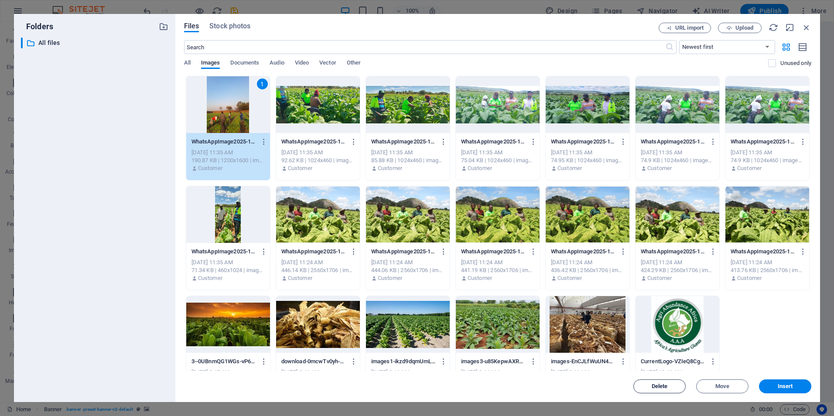
click at [659, 384] on span "Delete" at bounding box center [660, 386] width 16 height 5
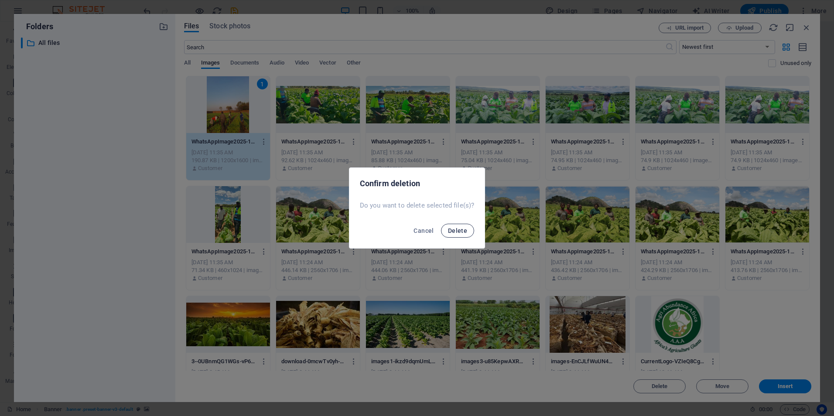
click at [456, 234] on span "Delete" at bounding box center [457, 230] width 19 height 7
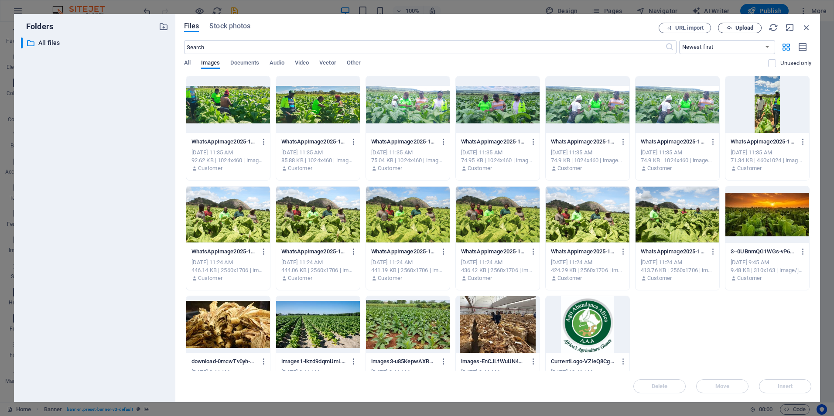
click at [744, 31] on span "Upload" at bounding box center [744, 27] width 18 height 5
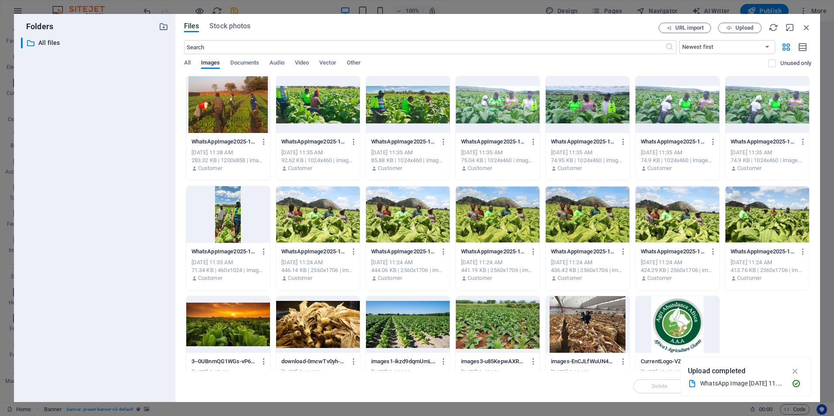
click at [241, 115] on div at bounding box center [228, 104] width 84 height 57
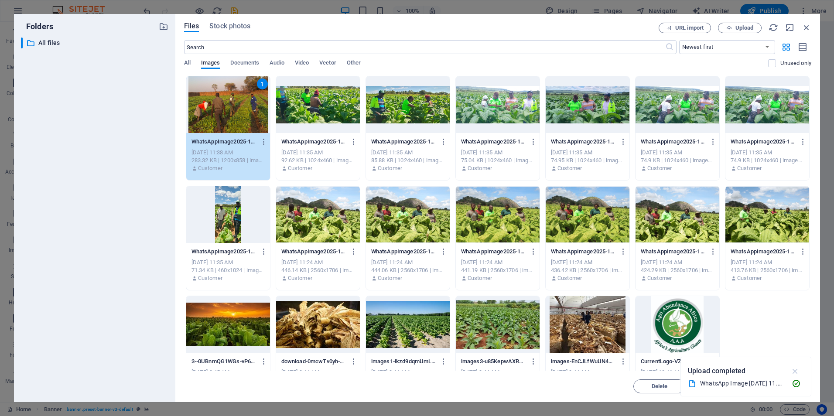
click at [795, 372] on icon "button" at bounding box center [795, 371] width 10 height 10
click at [775, 386] on span "Insert" at bounding box center [784, 386] width 45 height 5
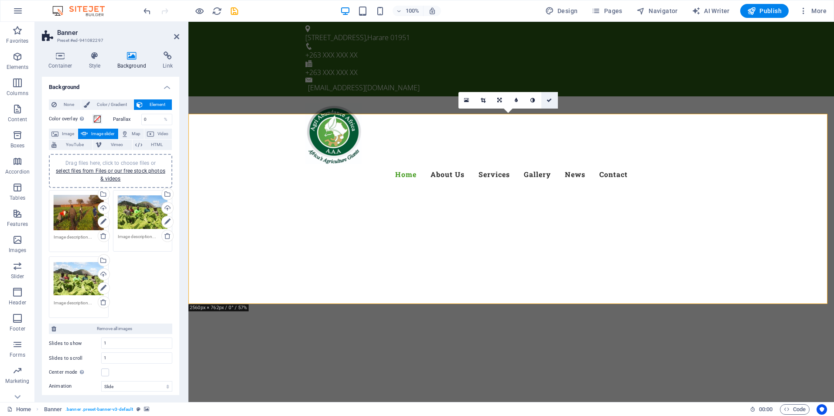
click at [551, 99] on icon at bounding box center [548, 100] width 5 height 5
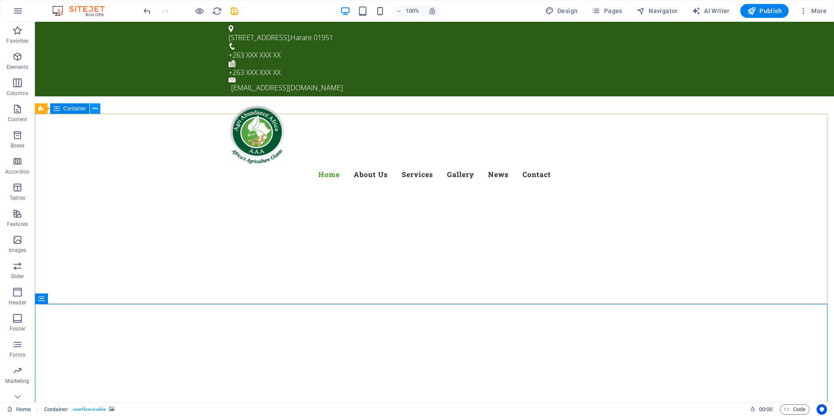
click at [95, 110] on icon at bounding box center [95, 108] width 5 height 9
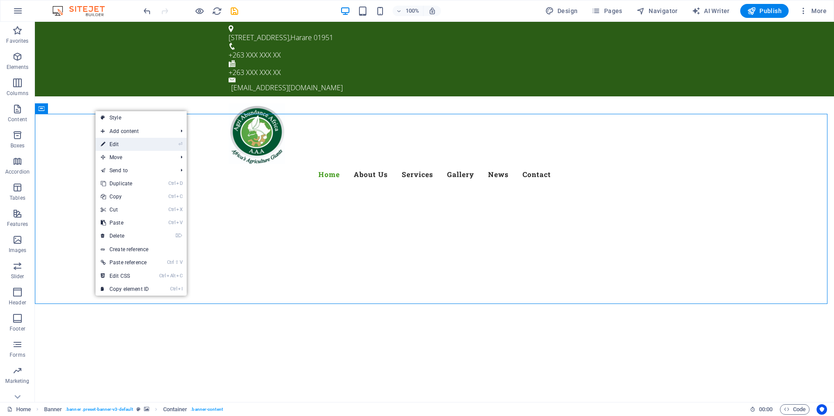
click at [116, 144] on link "⏎ Edit" at bounding box center [125, 144] width 58 height 13
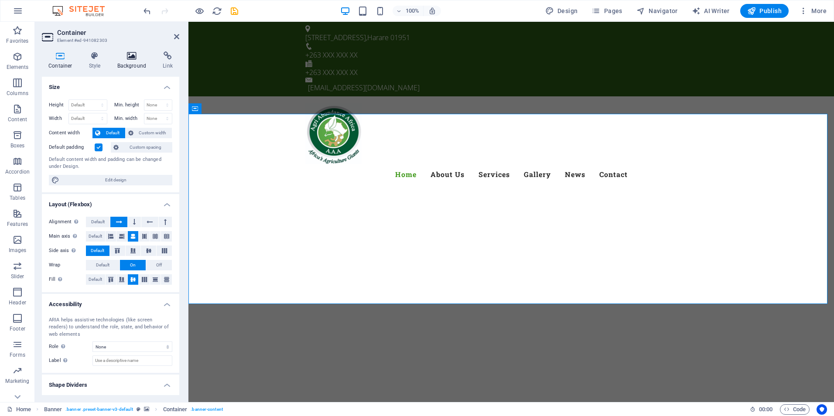
click at [134, 60] on icon at bounding box center [132, 55] width 42 height 9
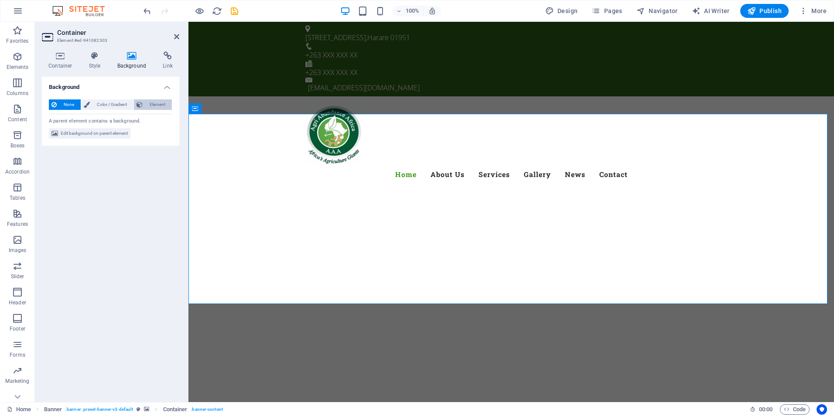
click at [160, 104] on span "Element" at bounding box center [157, 104] width 24 height 10
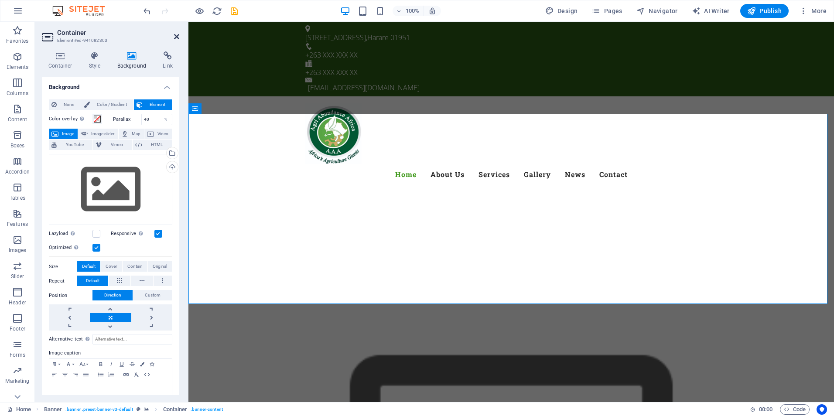
click at [178, 37] on icon at bounding box center [176, 36] width 5 height 7
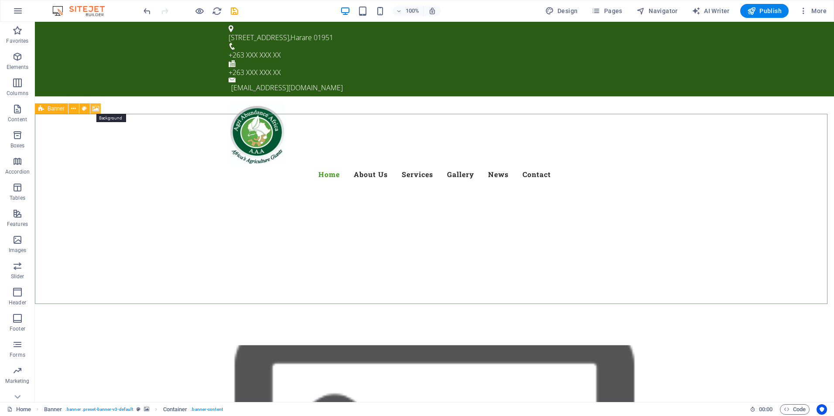
click at [97, 109] on icon at bounding box center [95, 108] width 7 height 9
select select "ms"
select select "s"
select select "progressive"
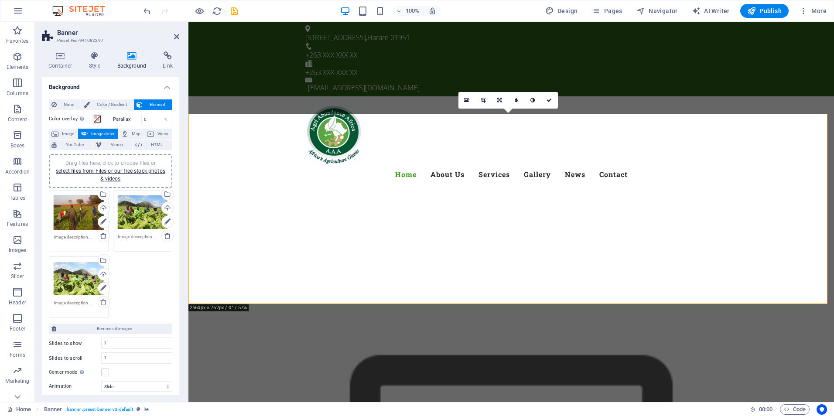
drag, startPoint x: 177, startPoint y: 270, endPoint x: 178, endPoint y: 290, distance: 20.1
click at [178, 290] on div "Background None Color / Gradient Element Stretch background to full-width Color…" at bounding box center [110, 236] width 137 height 318
click at [103, 260] on div "Select files from the file manager, stock photos, or upload file(s)" at bounding box center [102, 261] width 13 height 13
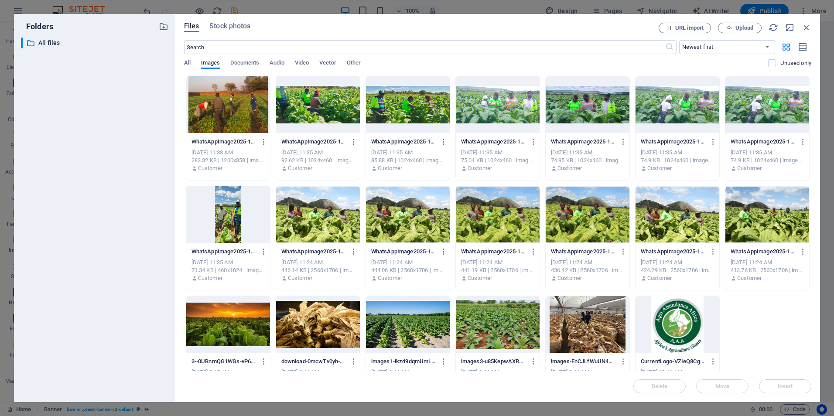
click at [519, 109] on div at bounding box center [498, 104] width 84 height 57
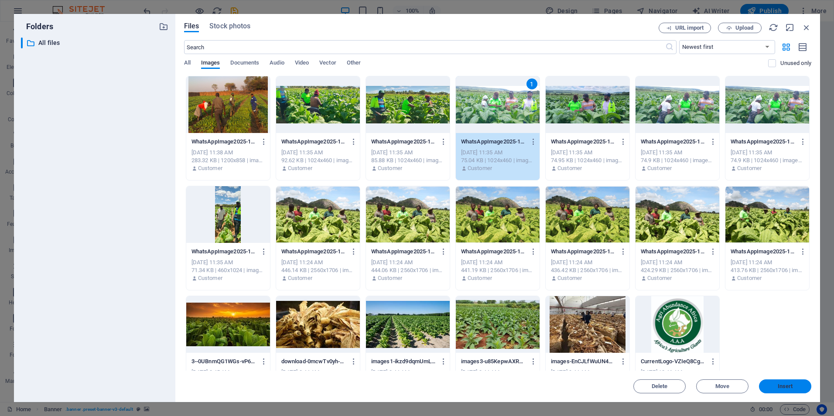
click at [787, 386] on span "Insert" at bounding box center [785, 386] width 15 height 5
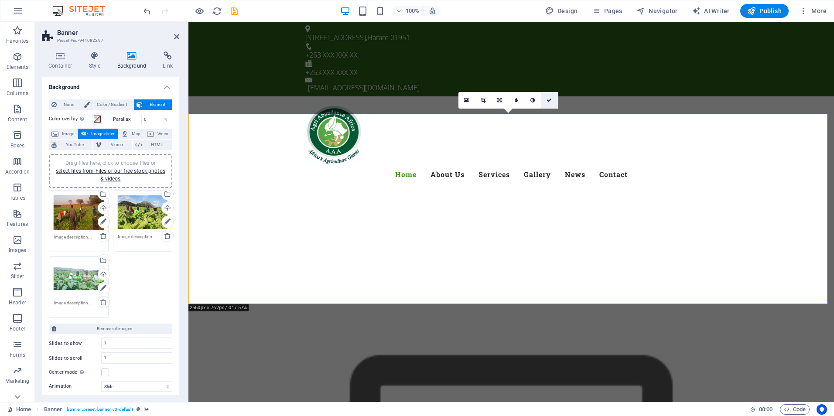
click at [549, 100] on icon at bounding box center [548, 100] width 5 height 5
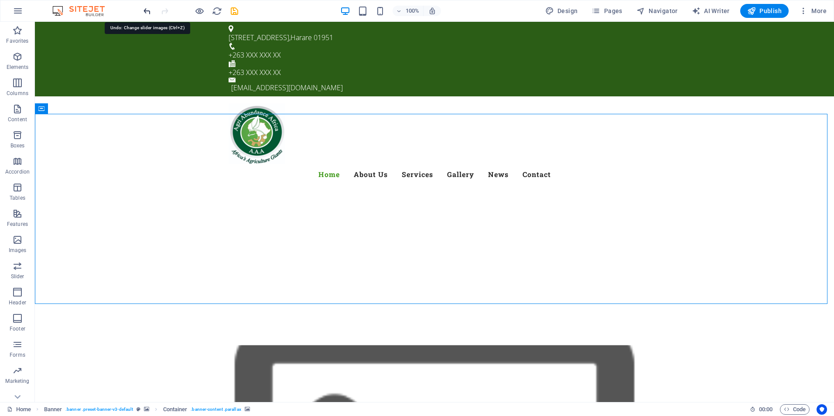
click at [146, 14] on icon "undo" at bounding box center [147, 11] width 10 height 10
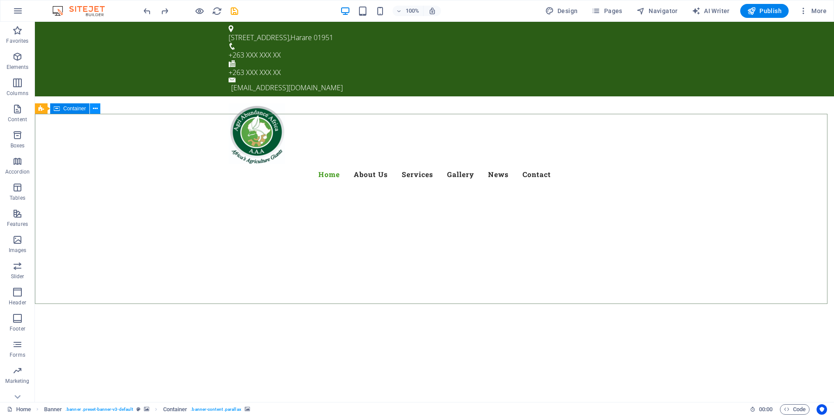
click at [95, 111] on icon at bounding box center [95, 108] width 5 height 9
click at [95, 108] on icon at bounding box center [95, 108] width 7 height 9
select select "ms"
select select "s"
select select "progressive"
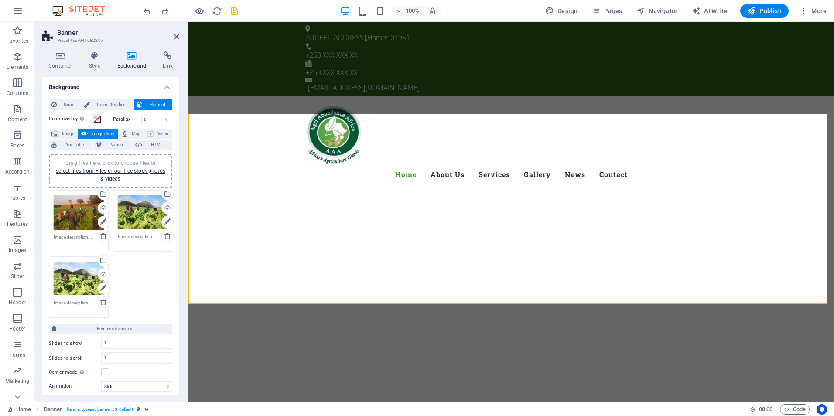
click at [76, 286] on div "Drag files here, click to choose files or select files from Files or our free s…" at bounding box center [79, 278] width 50 height 35
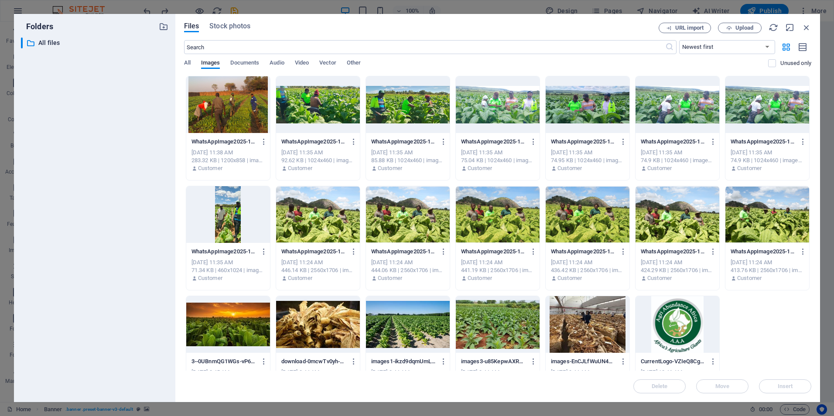
click at [570, 104] on div at bounding box center [588, 104] width 84 height 57
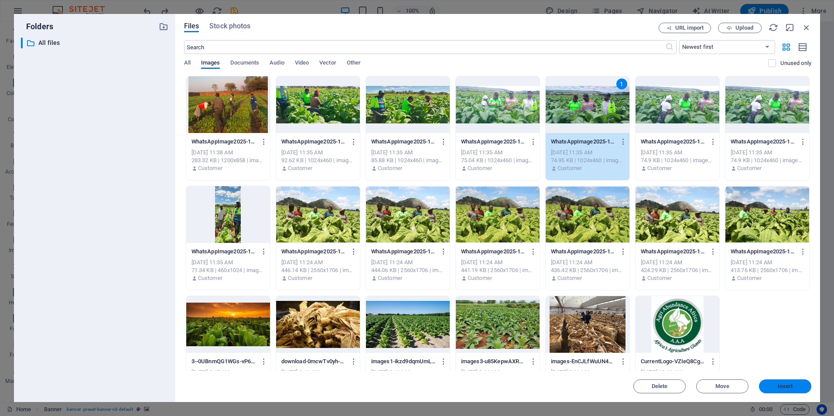
click at [771, 386] on span "Insert" at bounding box center [784, 386] width 45 height 5
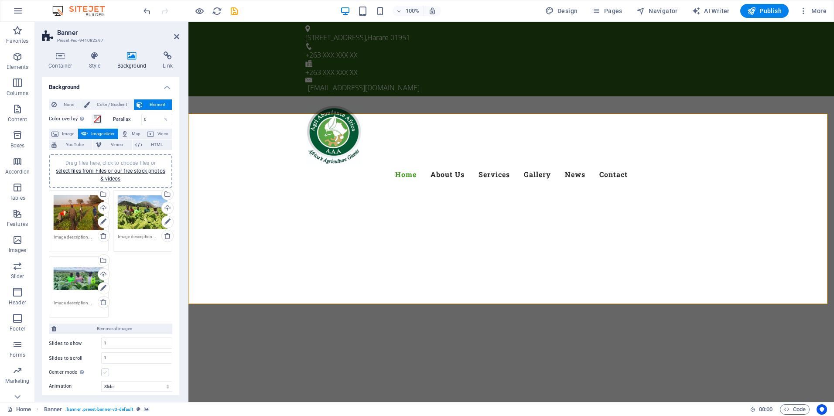
click at [106, 373] on label at bounding box center [105, 373] width 8 height 8
click at [0, 0] on input "Center mode Enables centered view with partial previous/next slide. Use with od…" at bounding box center [0, 0] width 0 height 0
click at [75, 286] on div "Drag files here, click to choose files or select files from Files or our free s…" at bounding box center [79, 278] width 50 height 35
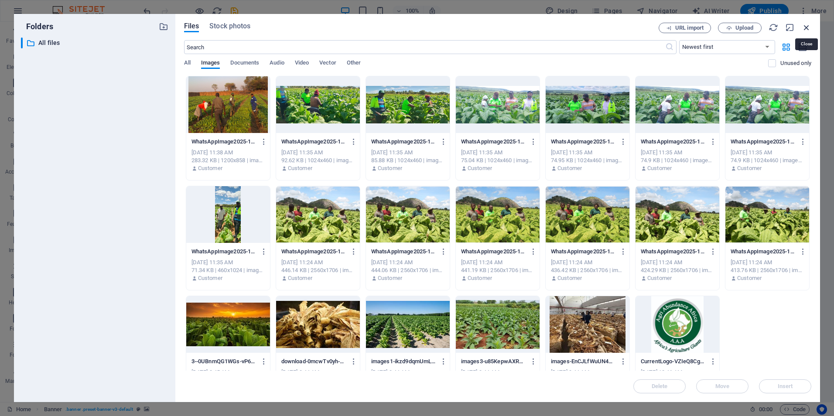
drag, startPoint x: 805, startPoint y: 23, endPoint x: 613, endPoint y: 7, distance: 192.1
click at [805, 23] on icon "button" at bounding box center [807, 28] width 10 height 10
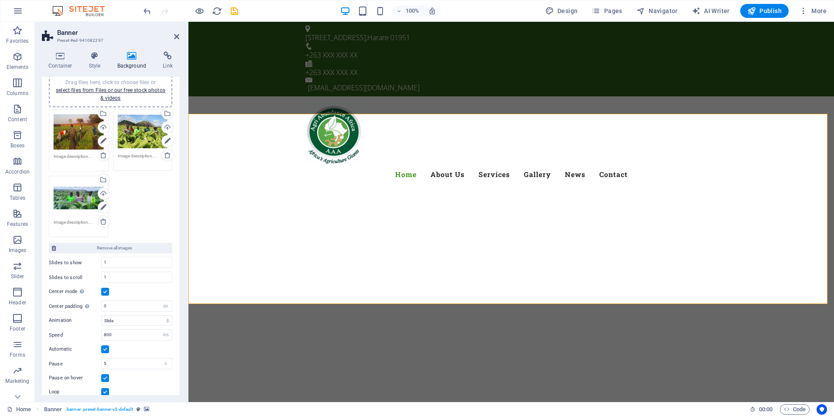
scroll to position [83, 0]
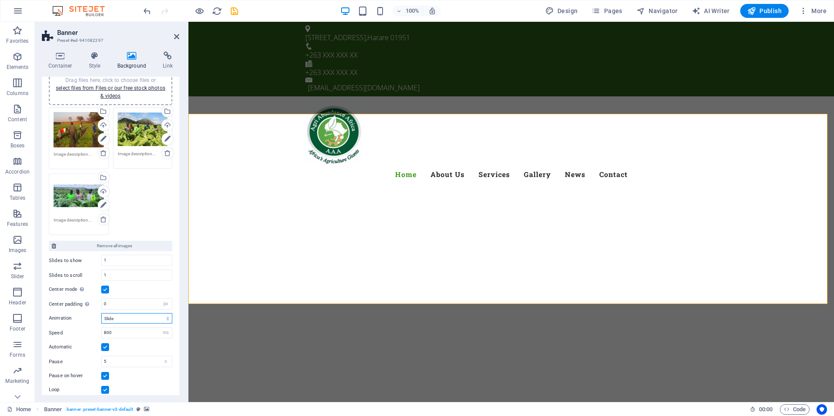
click at [166, 318] on select "Slide Fade" at bounding box center [136, 318] width 71 height 10
select select "fade"
click at [101, 313] on select "Slide Fade" at bounding box center [136, 318] width 71 height 10
click at [152, 332] on input "800" at bounding box center [137, 333] width 70 height 10
type input "8"
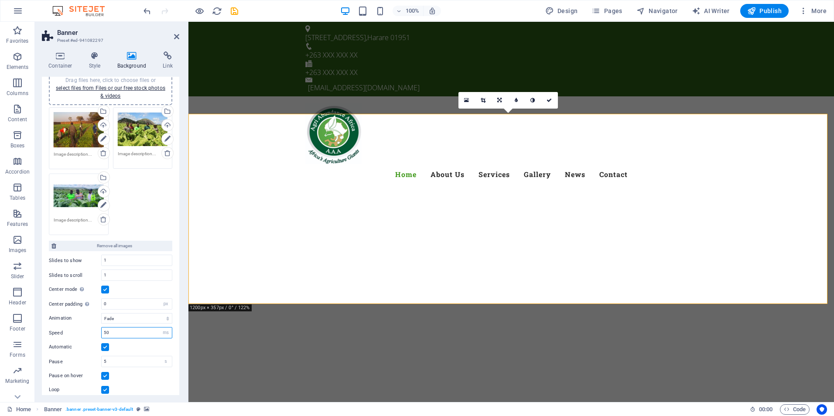
type input "5"
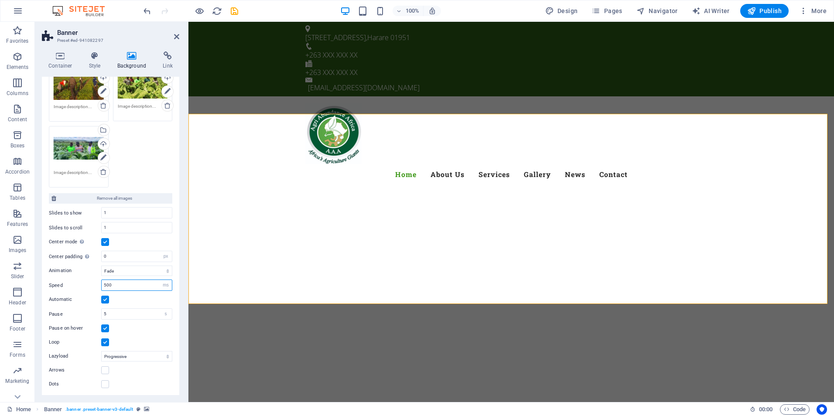
scroll to position [131, 0]
type input "500"
click at [165, 359] on select "Off On demand Progressive" at bounding box center [136, 355] width 71 height 10
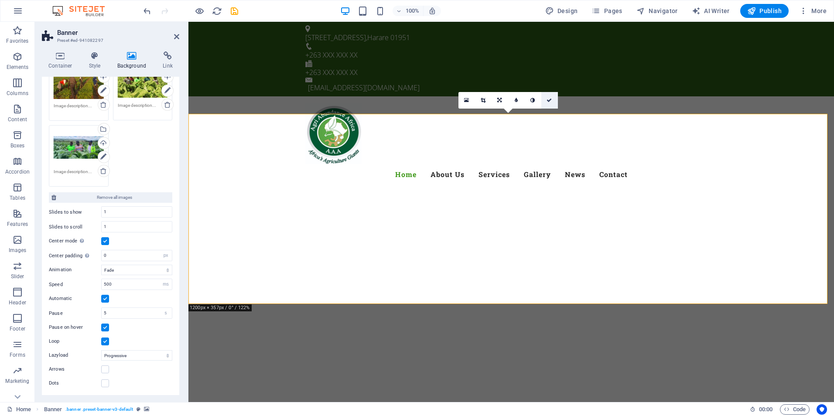
click at [550, 100] on icon at bounding box center [548, 100] width 5 height 5
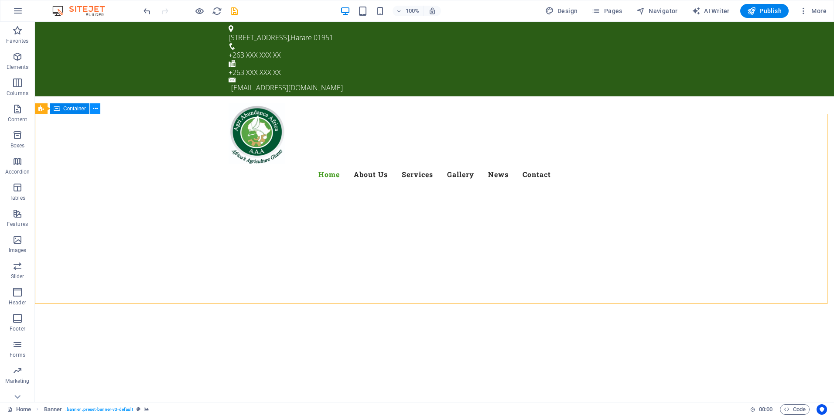
click at [96, 109] on icon at bounding box center [95, 108] width 5 height 9
click at [86, 107] on icon at bounding box center [84, 108] width 5 height 9
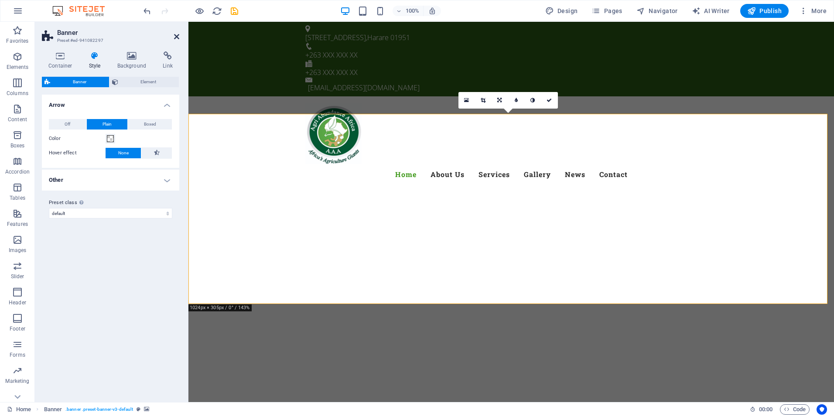
click at [178, 34] on icon at bounding box center [176, 36] width 5 height 7
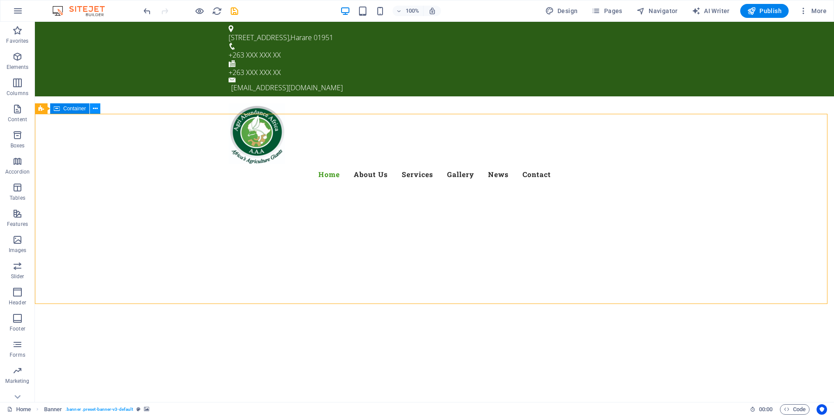
click at [97, 111] on icon at bounding box center [95, 108] width 5 height 9
click at [94, 106] on icon at bounding box center [95, 108] width 7 height 9
select select "px"
select select "fade"
select select "ms"
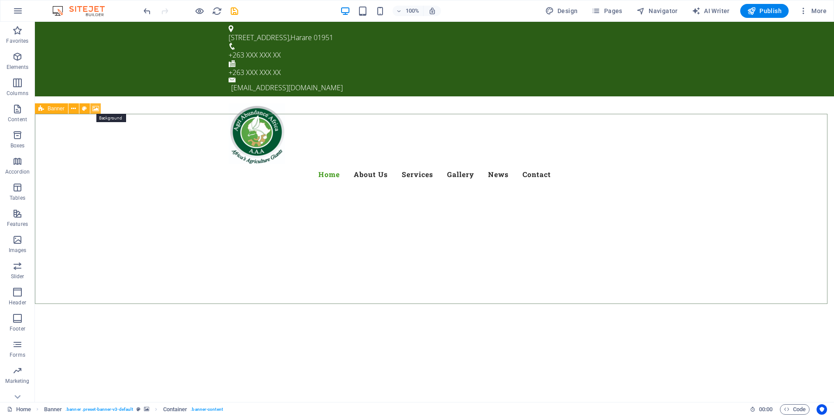
select select "s"
select select "progressive"
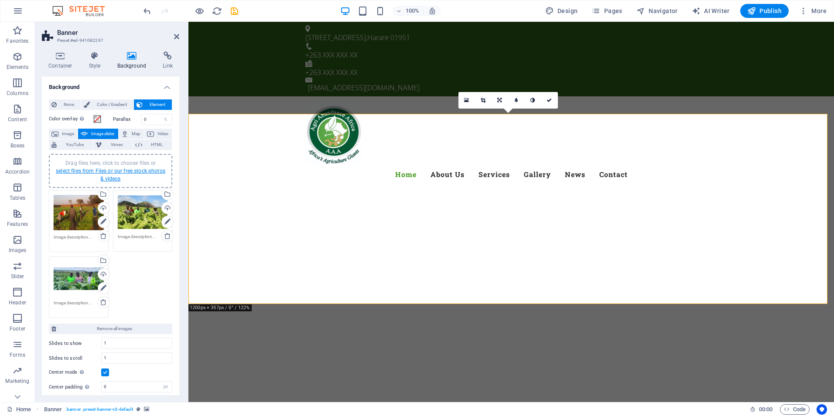
click at [113, 172] on link "select files from Files or our free stock photos & videos" at bounding box center [110, 175] width 109 height 14
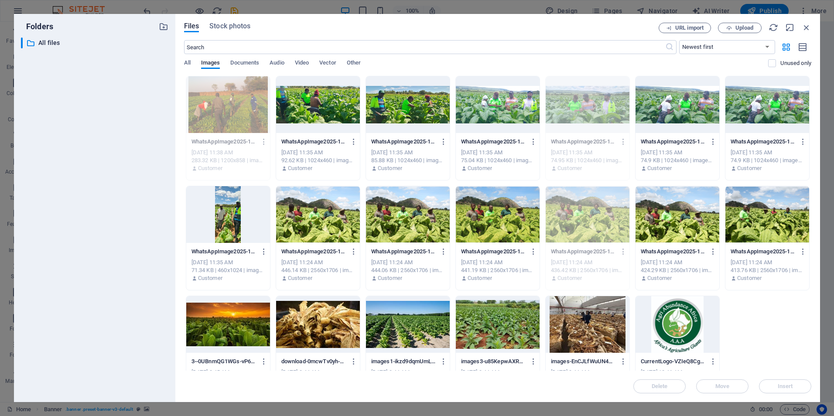
click at [326, 105] on div at bounding box center [318, 104] width 84 height 57
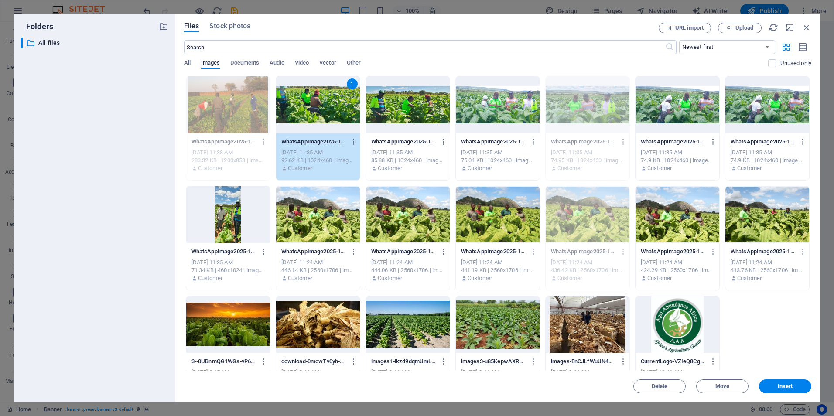
click at [588, 322] on div at bounding box center [588, 324] width 84 height 57
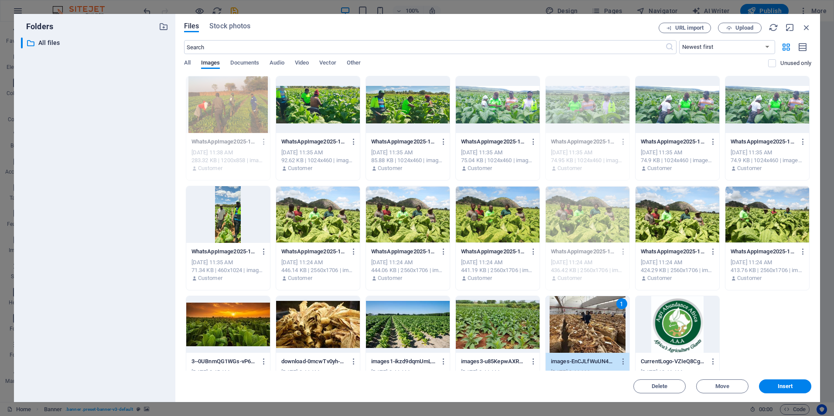
click at [780, 109] on div at bounding box center [767, 104] width 84 height 57
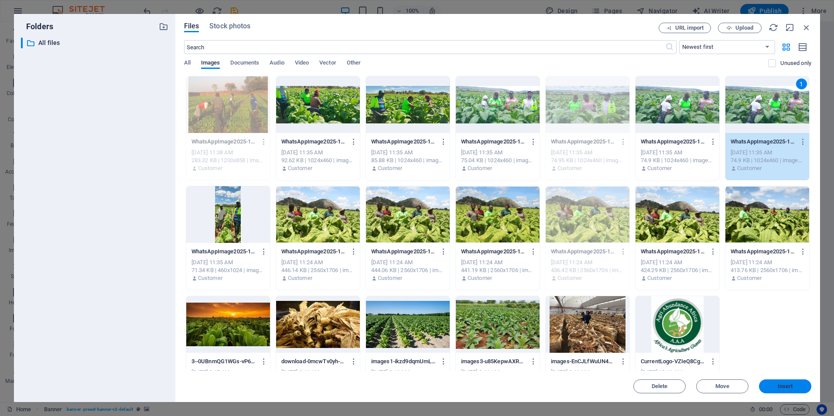
click at [784, 386] on span "Insert" at bounding box center [785, 386] width 15 height 5
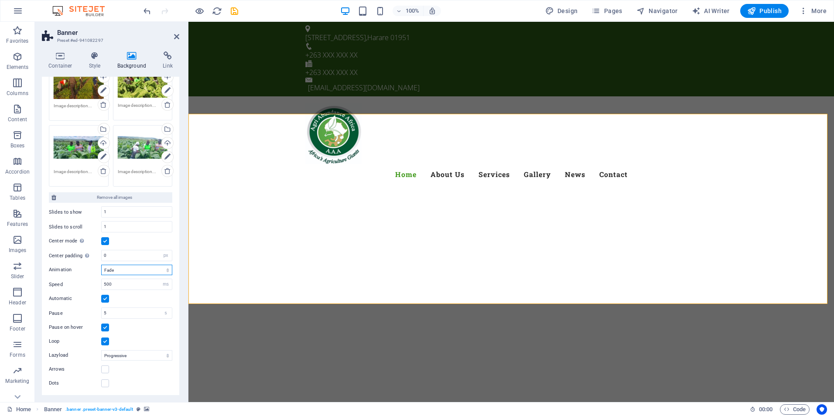
click at [163, 270] on select "Slide Fade" at bounding box center [136, 270] width 71 height 10
select select "slide"
click at [101, 265] on select "Slide Fade" at bounding box center [136, 270] width 71 height 10
click at [123, 258] on input "0" at bounding box center [137, 255] width 70 height 10
type input "2"
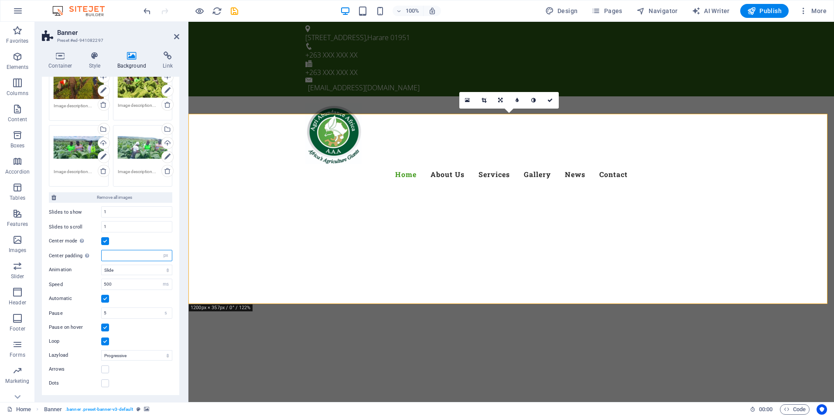
type input "5"
type input "7"
type input "5"
type input "1"
type input "0"
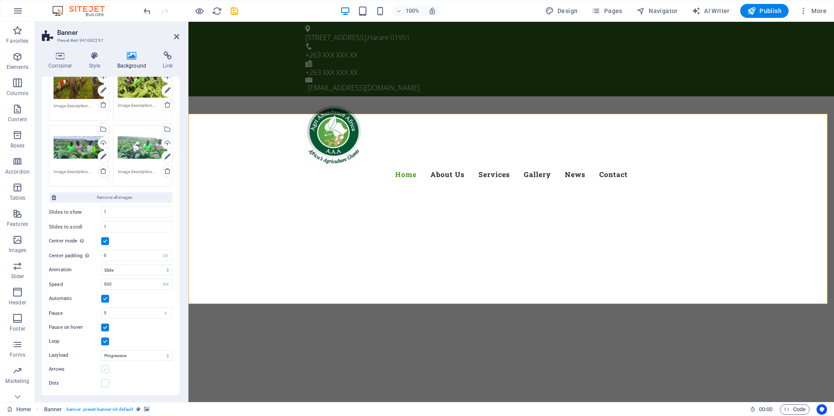
click at [106, 369] on label at bounding box center [105, 369] width 8 height 8
click at [0, 0] on input "Arrows" at bounding box center [0, 0] width 0 height 0
click at [106, 369] on label at bounding box center [105, 369] width 8 height 8
click at [0, 0] on input "Arrows" at bounding box center [0, 0] width 0 height 0
click at [106, 369] on label at bounding box center [105, 369] width 8 height 8
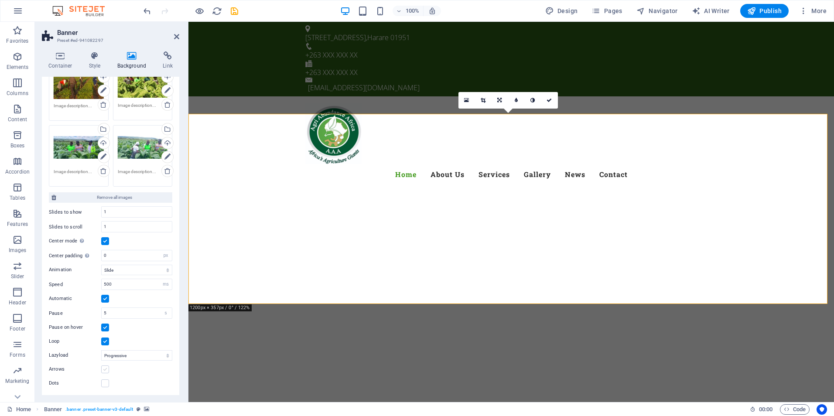
click at [0, 0] on input "Arrows" at bounding box center [0, 0] width 0 height 0
click at [106, 382] on label at bounding box center [105, 383] width 8 height 8
click at [0, 0] on input "Dots" at bounding box center [0, 0] width 0 height 0
click at [106, 382] on label at bounding box center [105, 383] width 8 height 8
click at [0, 0] on input "Dots" at bounding box center [0, 0] width 0 height 0
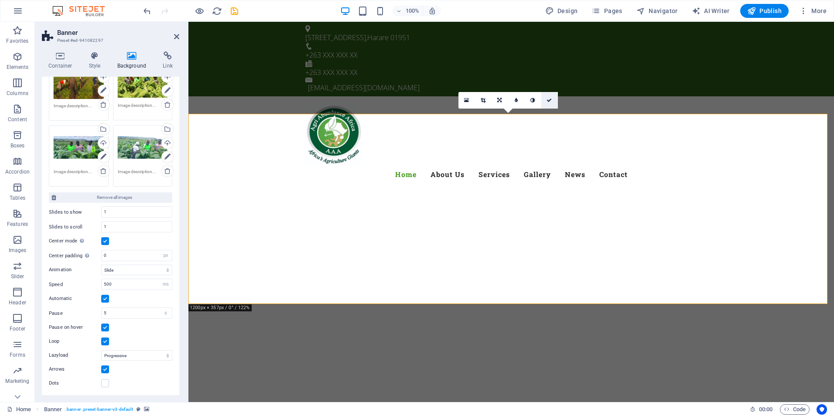
click at [553, 99] on link at bounding box center [549, 100] width 17 height 17
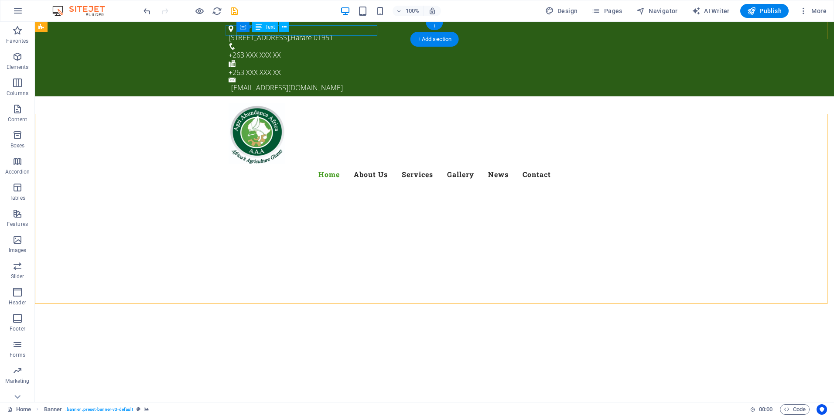
click at [369, 32] on div "[STREET_ADDRESS]" at bounding box center [431, 37] width 405 height 10
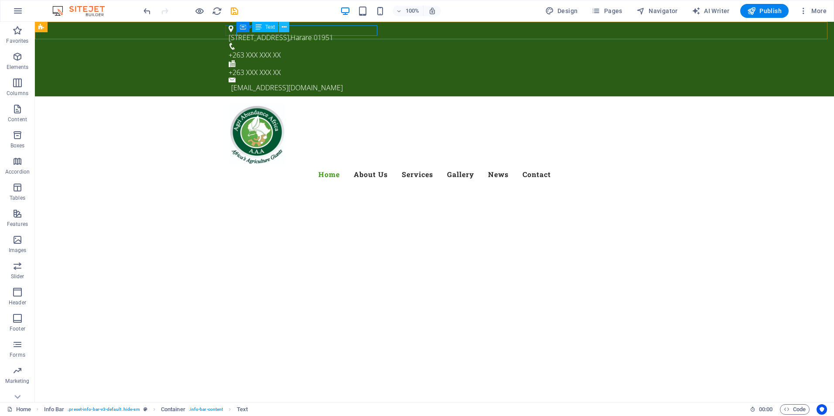
click at [283, 26] on icon at bounding box center [284, 27] width 5 height 9
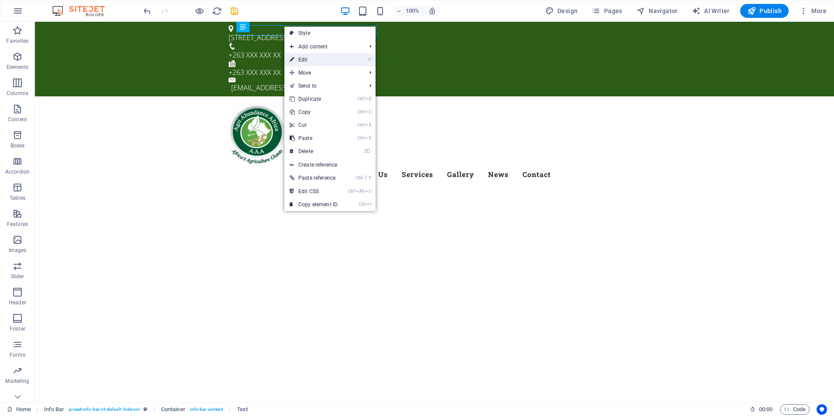
click at [304, 58] on link "⏎ Edit" at bounding box center [313, 59] width 58 height 13
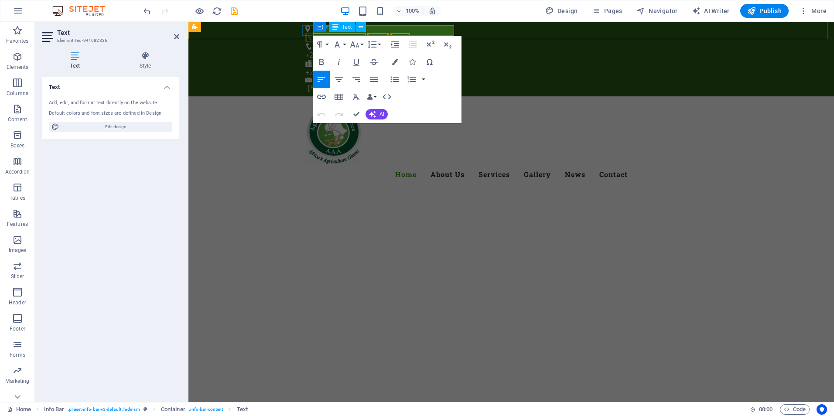
click at [410, 33] on span "01951" at bounding box center [400, 38] width 20 height 10
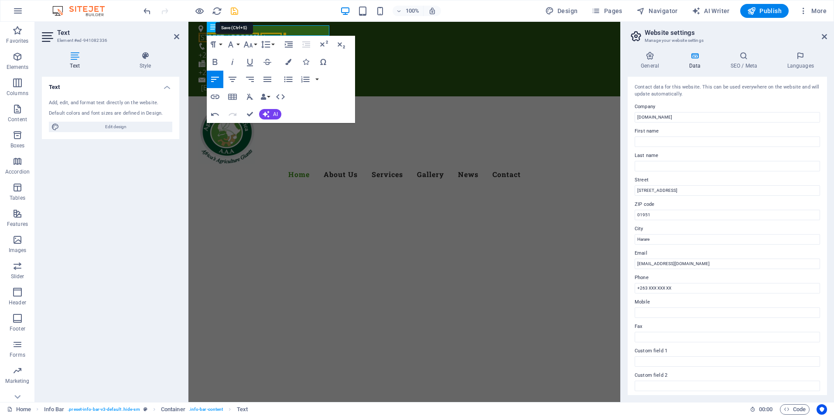
click at [234, 11] on icon "save" at bounding box center [234, 11] width 10 height 10
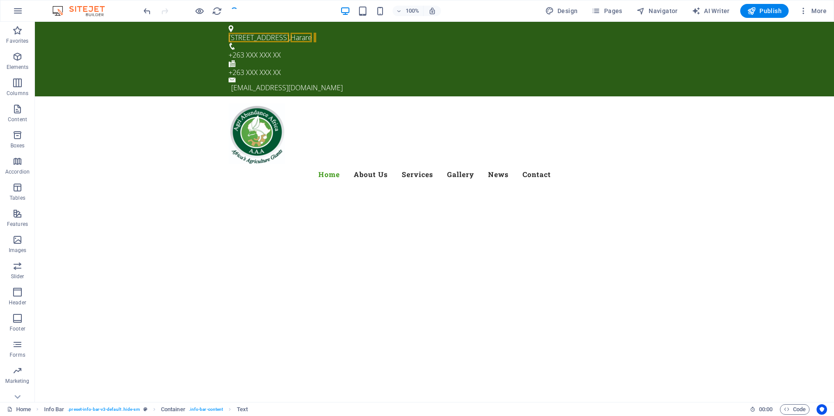
checkbox input "false"
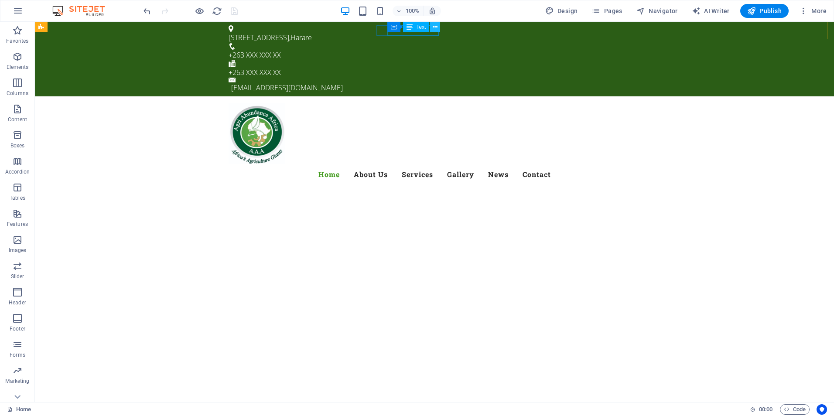
click at [432, 27] on button at bounding box center [435, 27] width 10 height 10
click at [433, 27] on icon at bounding box center [435, 27] width 5 height 9
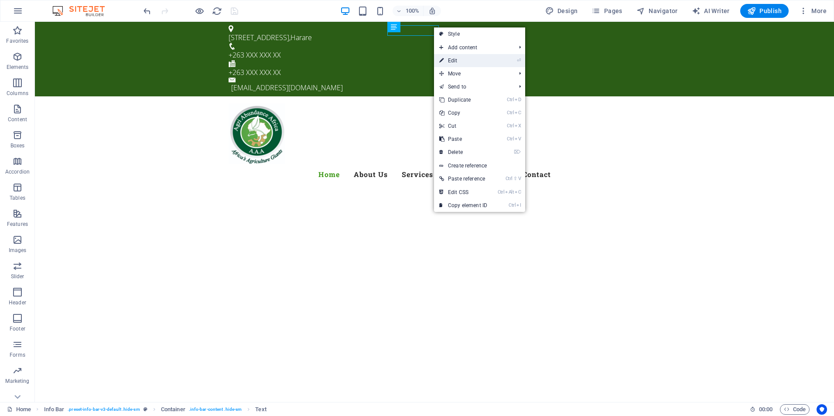
click at [450, 61] on link "⏎ Edit" at bounding box center [463, 60] width 58 height 13
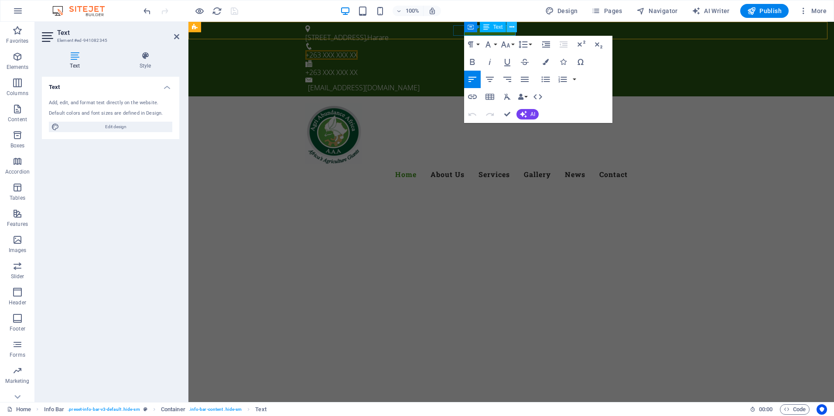
click at [512, 30] on icon at bounding box center [511, 27] width 5 height 9
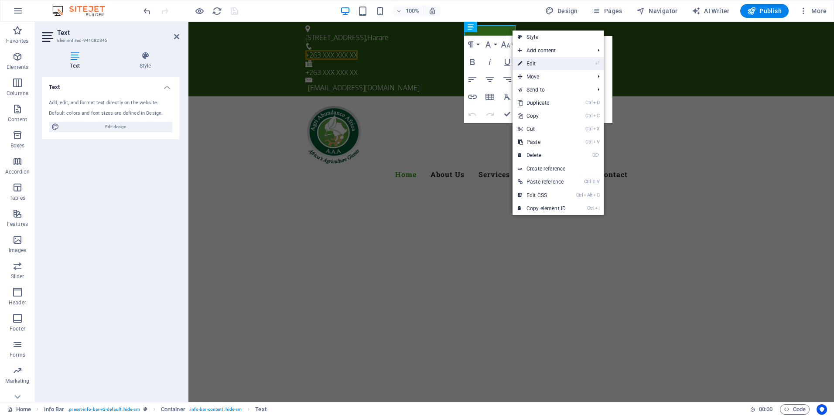
click at [527, 64] on link "⏎ Edit" at bounding box center [541, 63] width 58 height 13
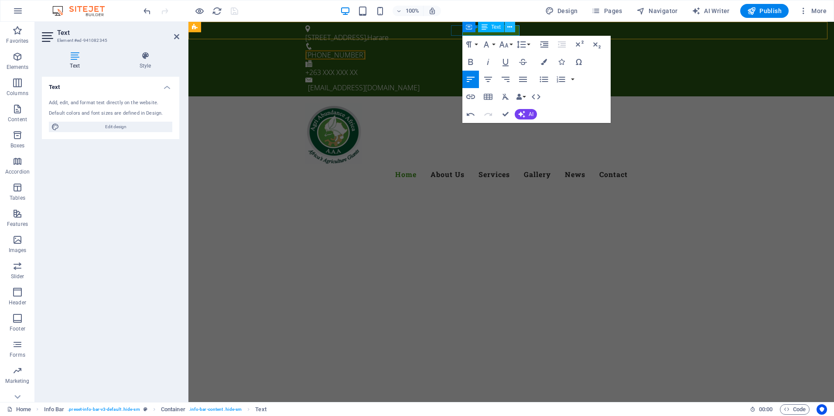
click at [509, 26] on icon at bounding box center [509, 27] width 5 height 9
drag, startPoint x: 492, startPoint y: 52, endPoint x: 280, endPoint y: 30, distance: 213.5
click at [379, 27] on icon at bounding box center [380, 27] width 4 height 9
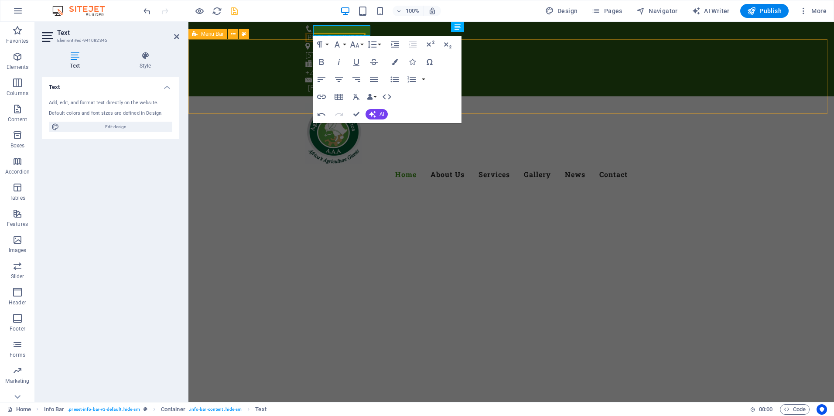
click at [594, 96] on div "Menu Home About Us Services Gallery News Contact" at bounding box center [510, 144] width 645 height 96
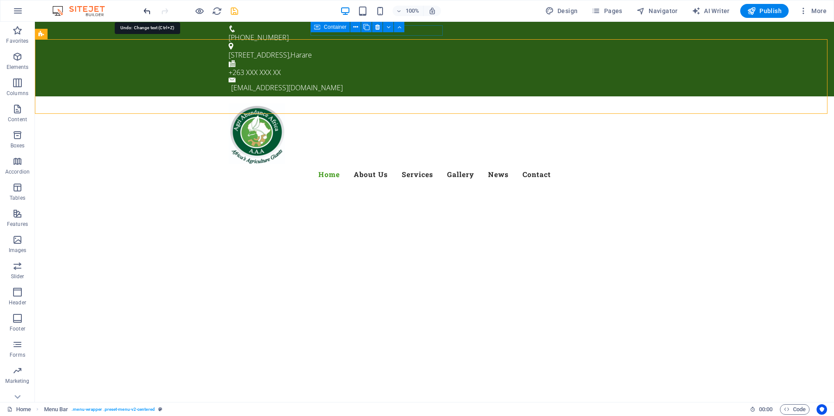
click at [149, 12] on icon "undo" at bounding box center [147, 11] width 10 height 10
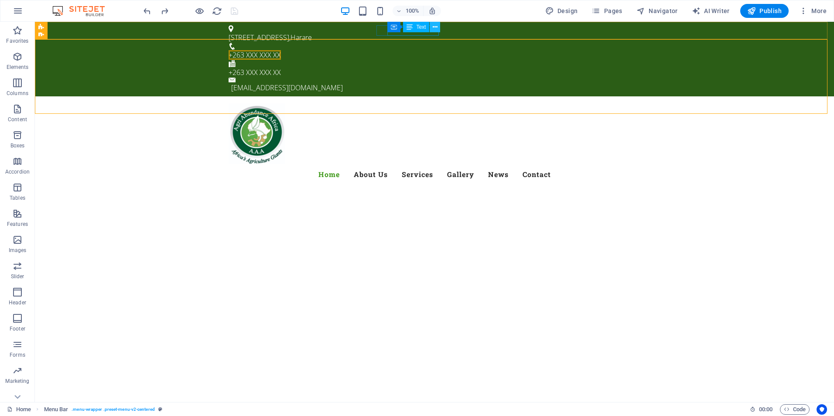
click at [430, 28] on button at bounding box center [435, 27] width 10 height 10
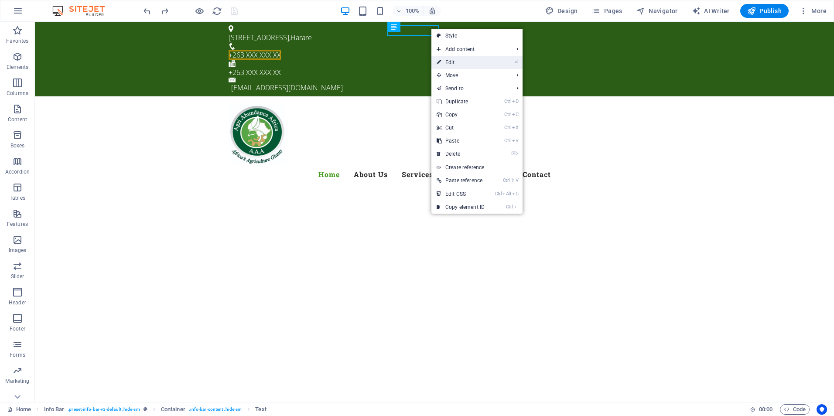
click at [442, 63] on link "⏎ Edit" at bounding box center [460, 62] width 58 height 13
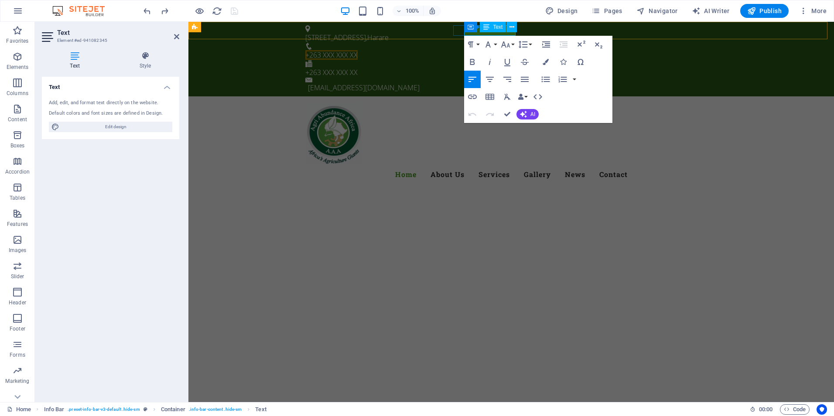
click at [358, 50] on span "+263 XXX XXX XX" at bounding box center [331, 55] width 52 height 10
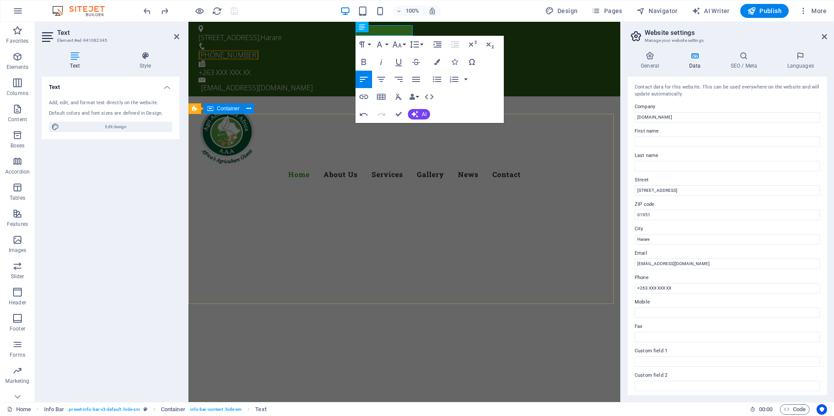
click at [597, 382] on div at bounding box center [404, 417] width 432 height 70
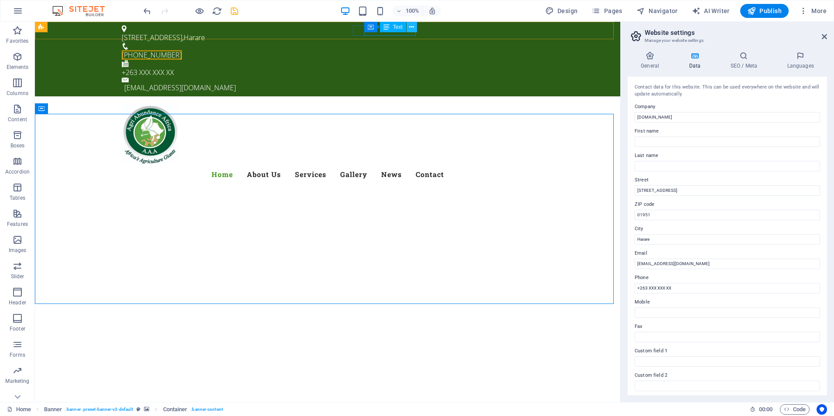
click at [413, 26] on icon at bounding box center [411, 27] width 5 height 9
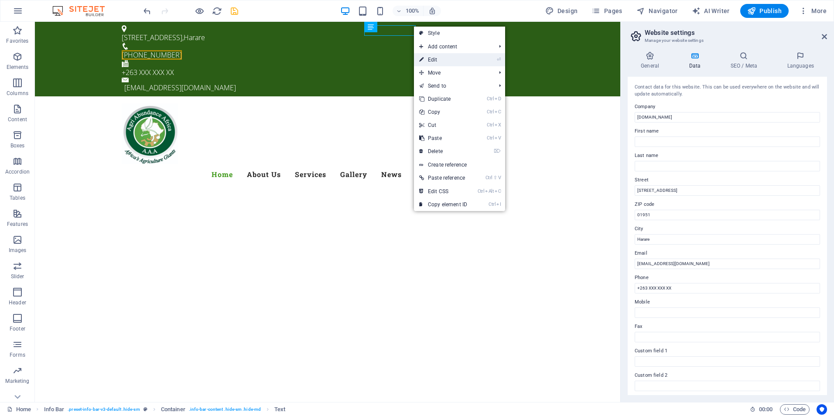
click at [430, 60] on link "⏎ Edit" at bounding box center [443, 59] width 58 height 13
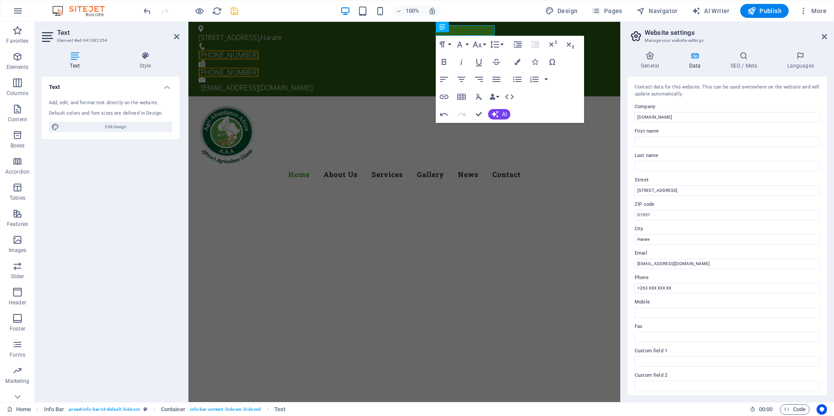
click at [486, 8] on div "100% Design Pages Navigator AI Writer Publish More" at bounding box center [486, 11] width 688 height 14
click at [597, 382] on div at bounding box center [404, 417] width 432 height 70
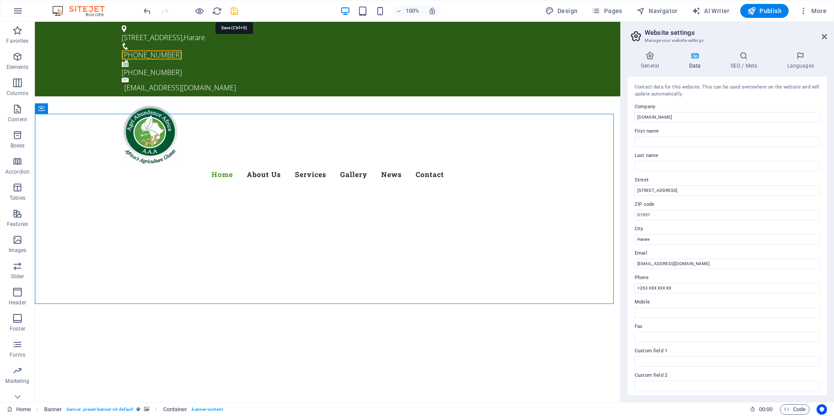
click at [234, 13] on icon "save" at bounding box center [234, 11] width 10 height 10
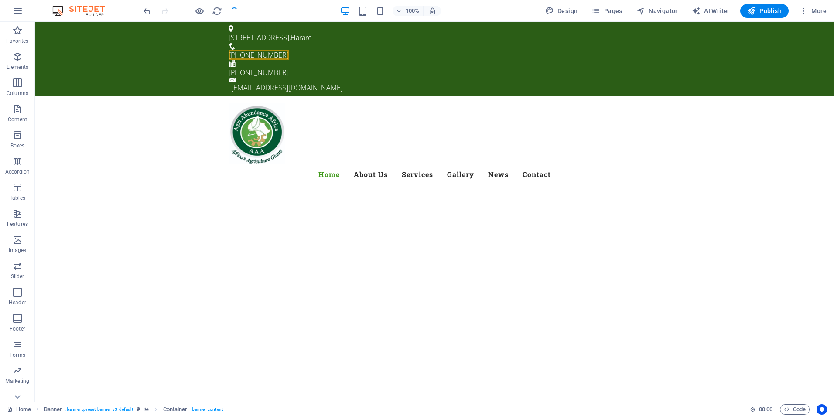
checkbox input "false"
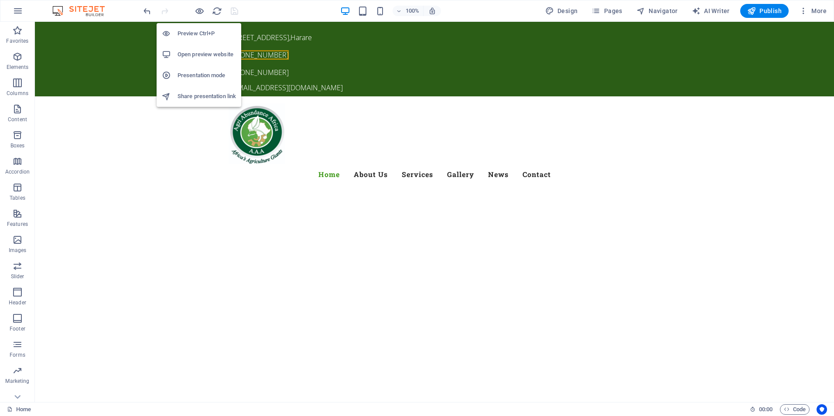
click at [198, 51] on h6 "Open preview website" at bounding box center [206, 54] width 58 height 10
